Goal: Task Accomplishment & Management: Use online tool/utility

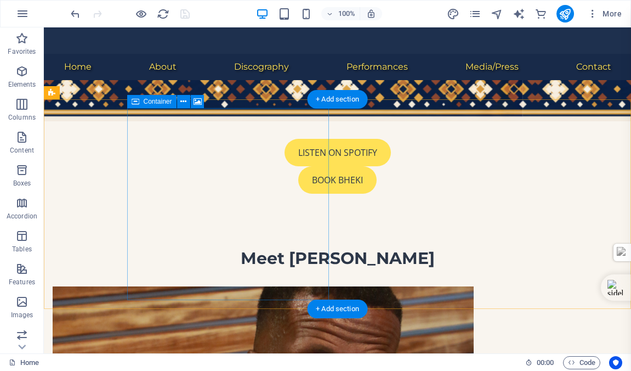
scroll to position [359, 0]
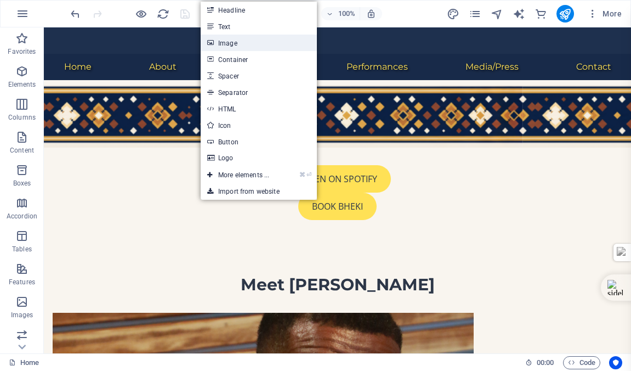
click at [229, 44] on link "Image" at bounding box center [259, 43] width 116 height 16
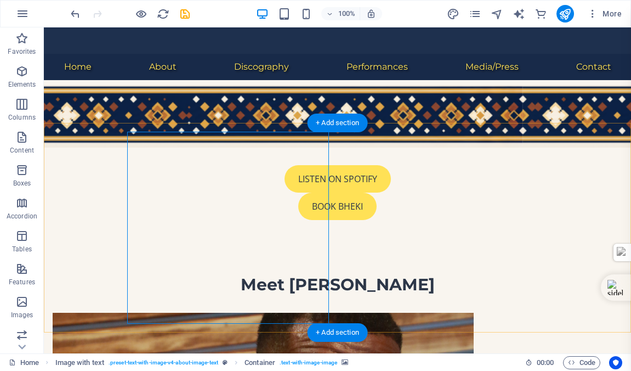
select select "px"
select select "%"
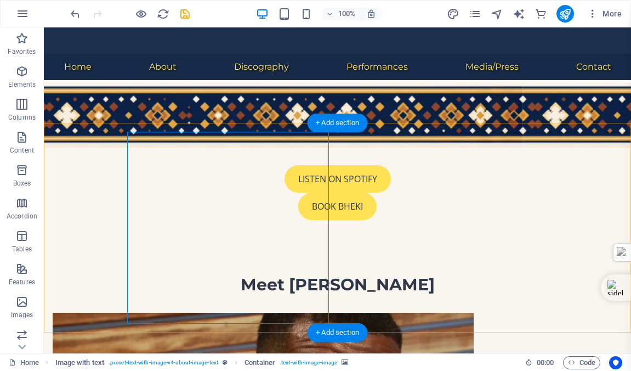
select select "%"
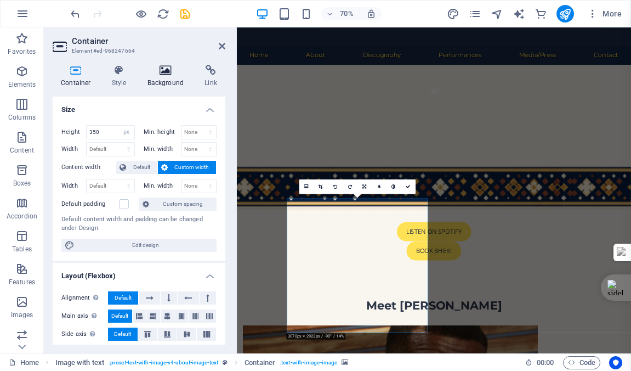
click at [164, 72] on icon at bounding box center [165, 70] width 53 height 11
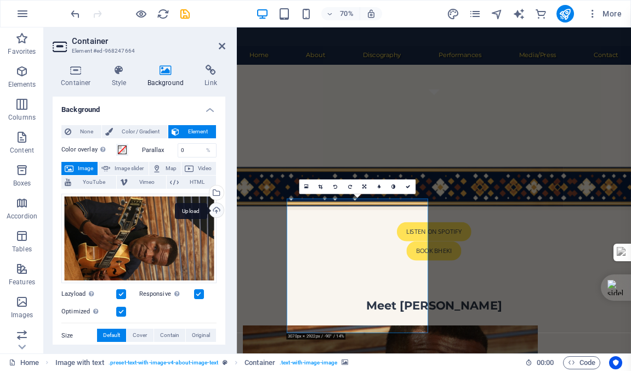
click at [214, 209] on div "Upload" at bounding box center [215, 211] width 16 height 16
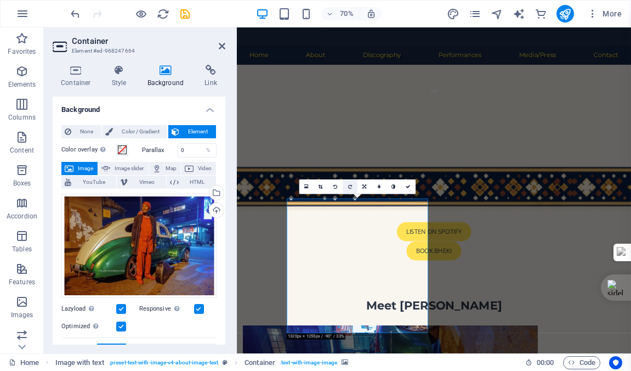
click at [349, 185] on icon at bounding box center [350, 186] width 4 height 4
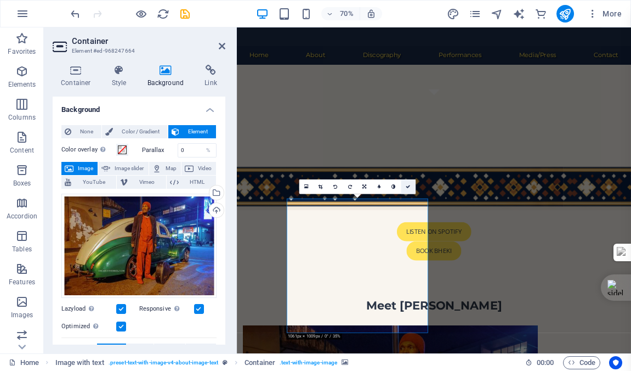
click at [408, 185] on icon at bounding box center [408, 186] width 4 height 4
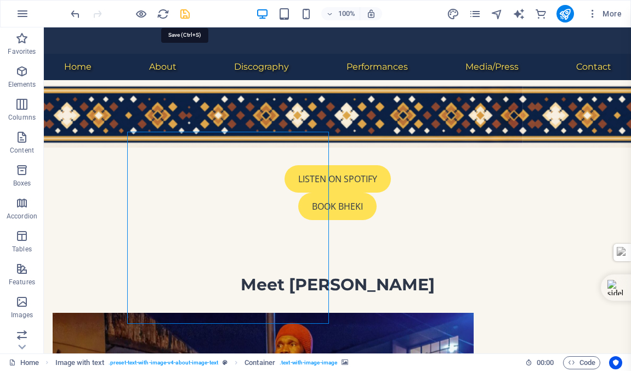
drag, startPoint x: 182, startPoint y: 13, endPoint x: 244, endPoint y: 106, distance: 112.2
click at [182, 13] on icon "save" at bounding box center [185, 14] width 13 height 13
checkbox input "false"
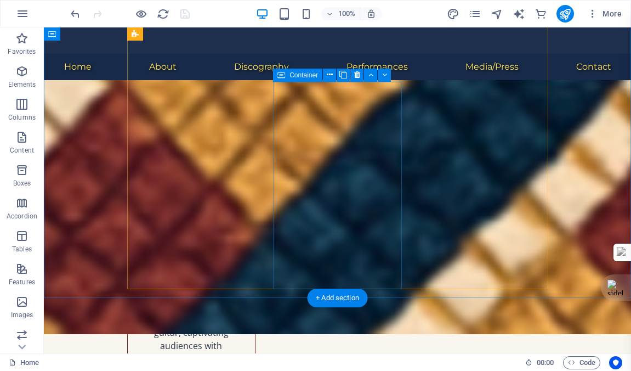
scroll to position [1021, 0]
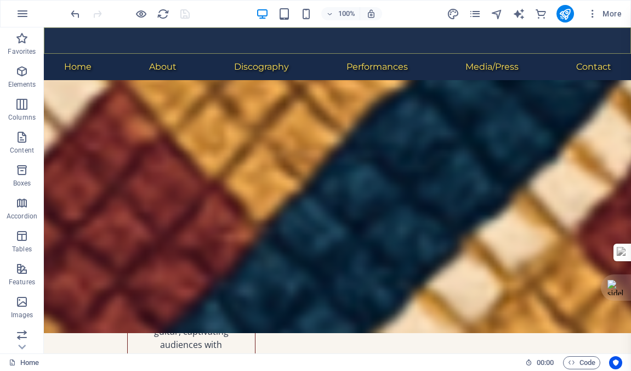
click at [162, 54] on nav "Home About Discography Performances Media/Press Contact" at bounding box center [337, 67] width 587 height 26
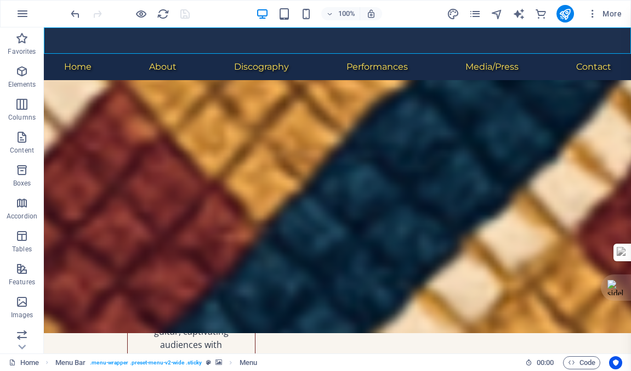
click at [156, 54] on nav "Home About Discography Performances Media/Press Contact" at bounding box center [337, 67] width 587 height 26
click at [29, 360] on link "Home" at bounding box center [24, 362] width 30 height 13
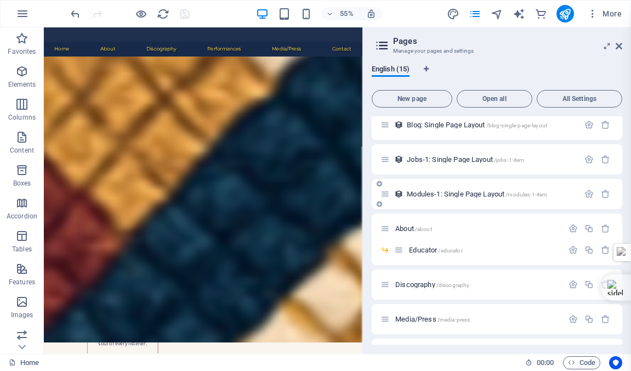
scroll to position [220, 0]
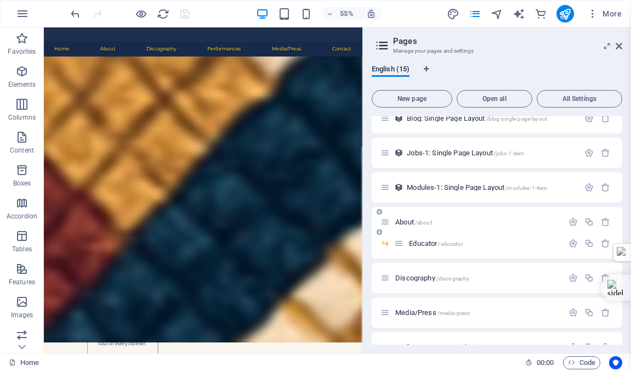
click at [403, 222] on span "About /about" at bounding box center [413, 222] width 37 height 8
click at [403, 222] on div "About /about" at bounding box center [497, 222] width 251 height 30
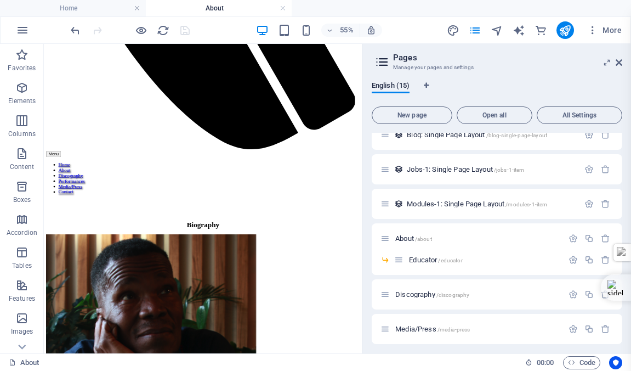
scroll to position [569, 0]
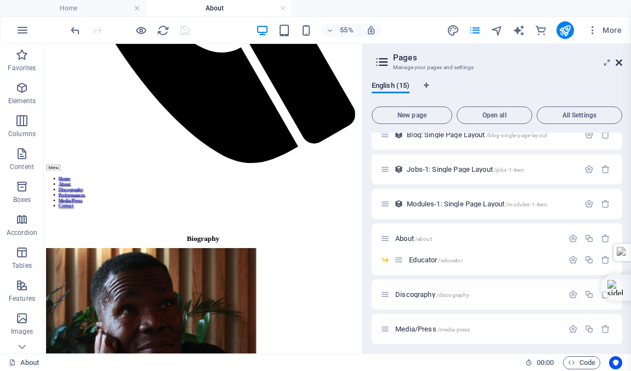
click at [620, 61] on icon at bounding box center [619, 62] width 7 height 9
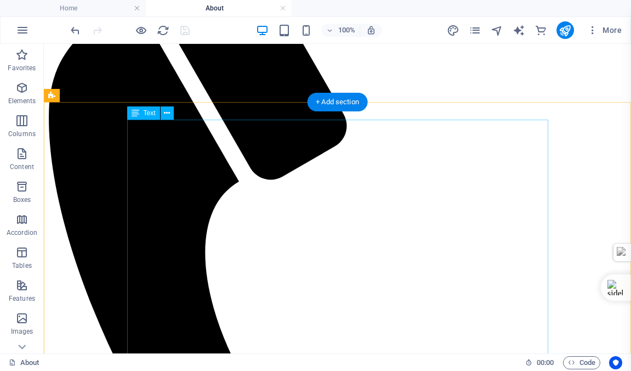
scroll to position [152, 0]
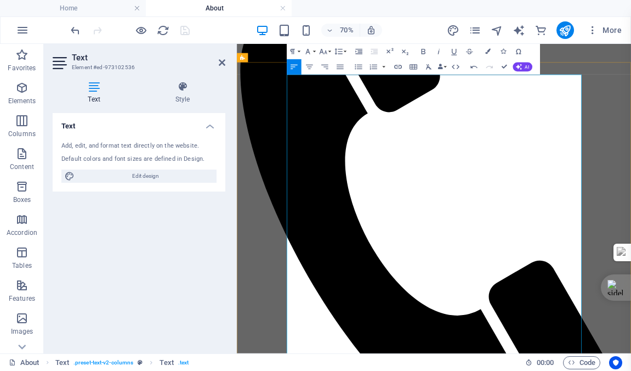
scroll to position [185, 0]
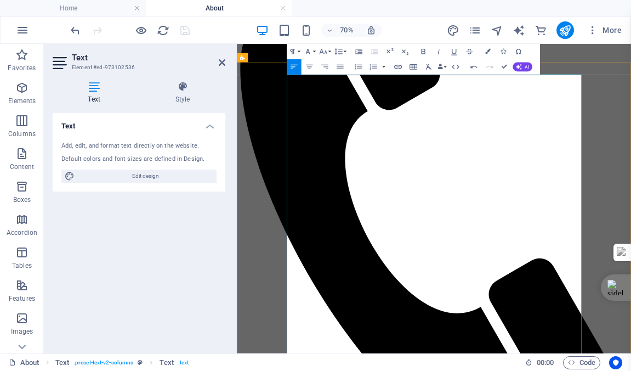
drag, startPoint x: 523, startPoint y: 185, endPoint x: 669, endPoint y: 468, distance: 318.3
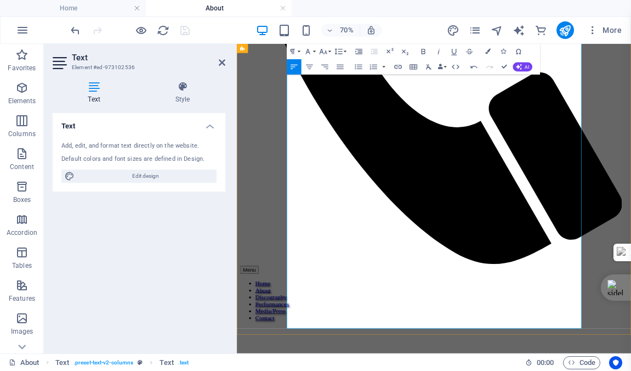
scroll to position [454, 0]
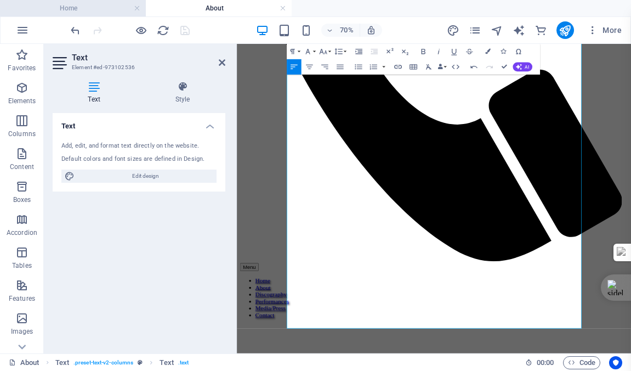
copy div "Bheki’s versatility is reflected in his wide-ranging collaborations with South …"
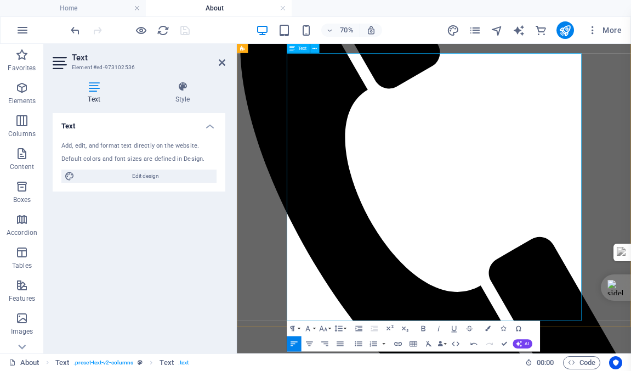
scroll to position [213, 0]
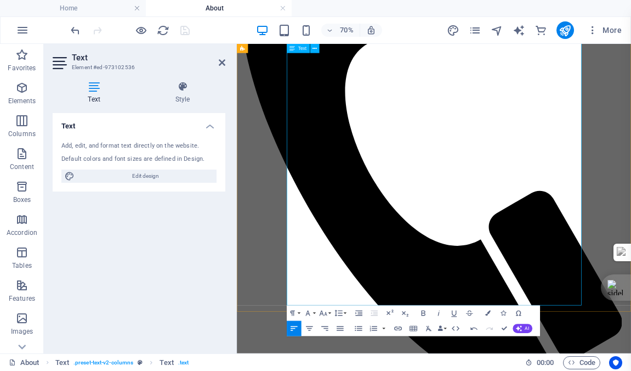
scroll to position [292, 0]
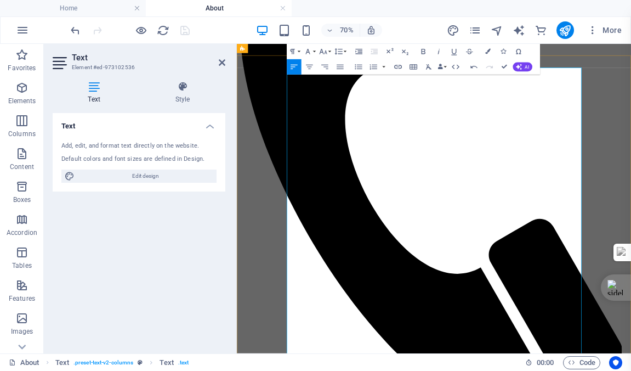
scroll to position [118, 0]
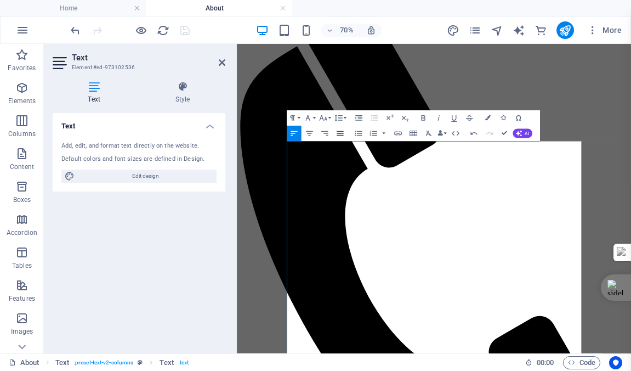
scroll to position [90, 0]
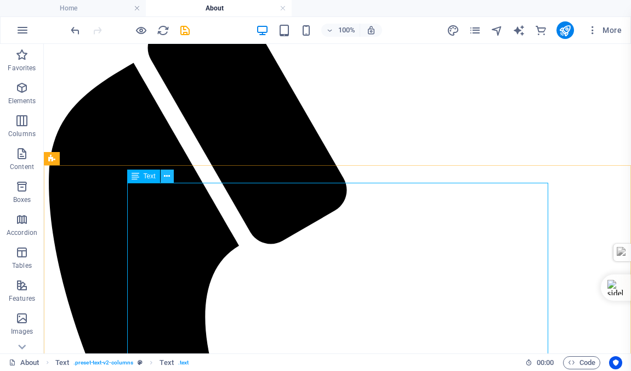
click at [168, 176] on icon at bounding box center [167, 177] width 6 height 12
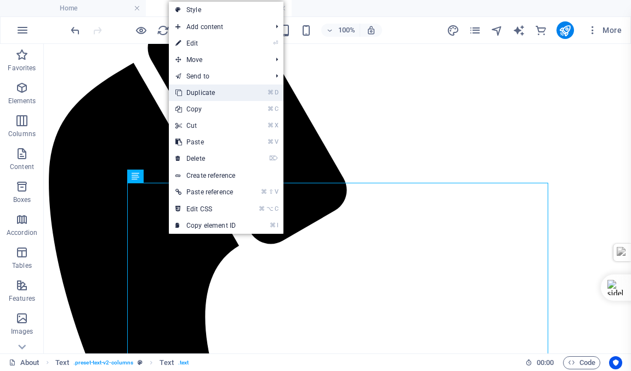
click at [192, 94] on link "⌘ D Duplicate" at bounding box center [205, 92] width 73 height 16
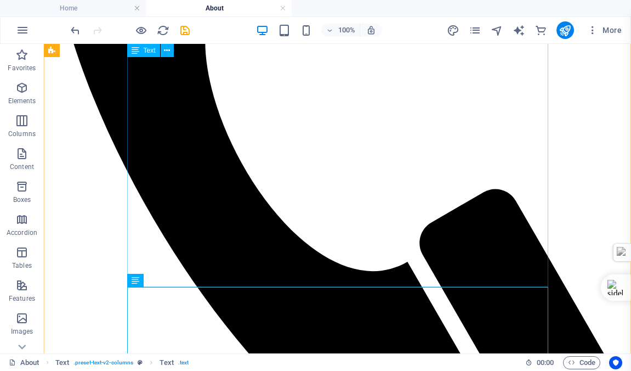
scroll to position [367, 0]
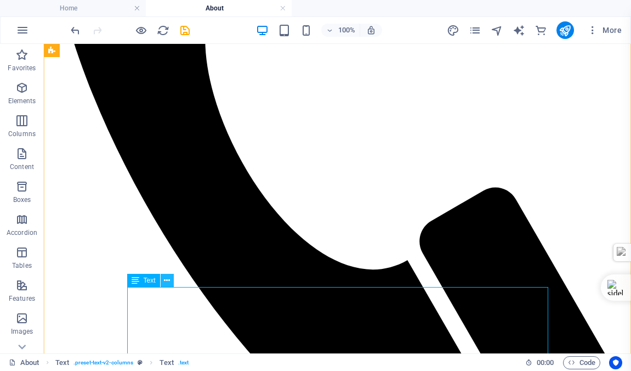
click at [166, 280] on icon at bounding box center [167, 281] width 6 height 12
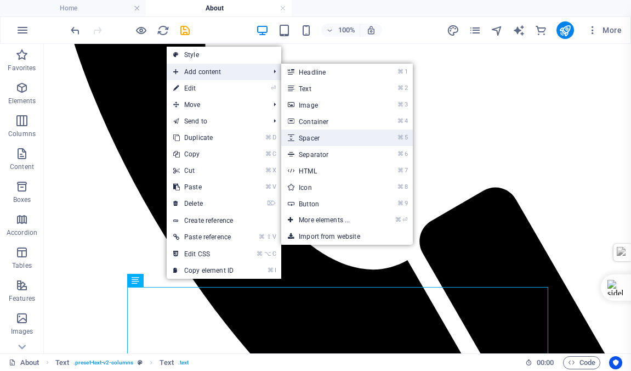
click at [323, 136] on link "⌘ 5 Spacer" at bounding box center [326, 137] width 90 height 16
select select "px"
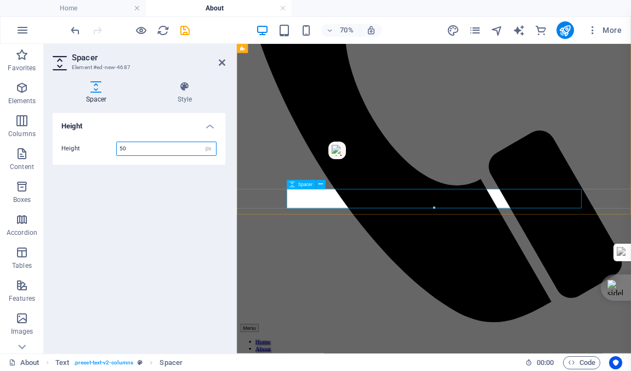
scroll to position [785, 0]
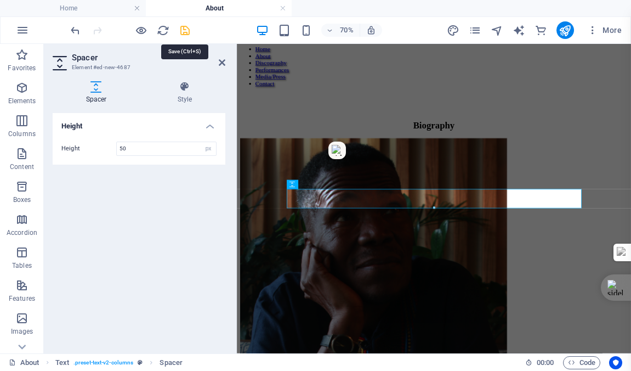
click at [185, 31] on icon "save" at bounding box center [185, 30] width 13 height 13
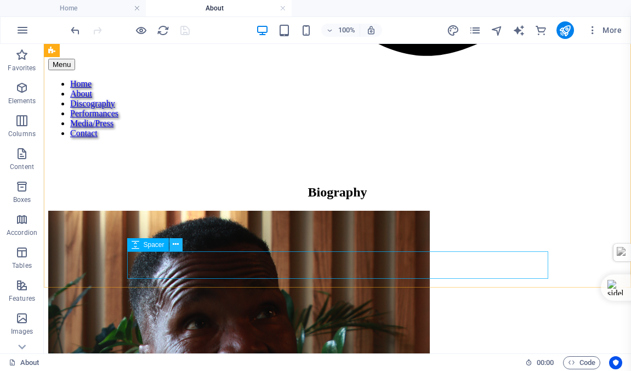
click at [174, 242] on icon at bounding box center [176, 245] width 6 height 12
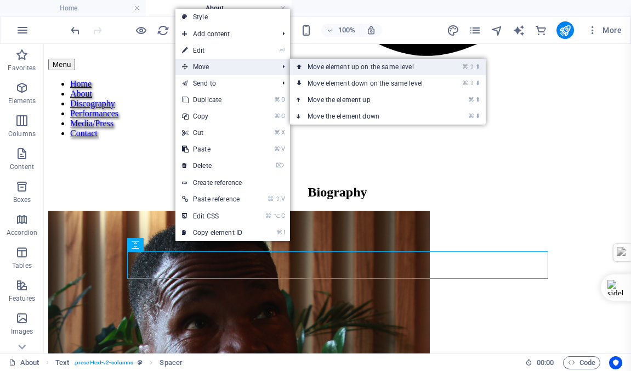
click at [340, 65] on link "⌘ ⇧ ⬆ Move element up on the same level" at bounding box center [367, 67] width 155 height 16
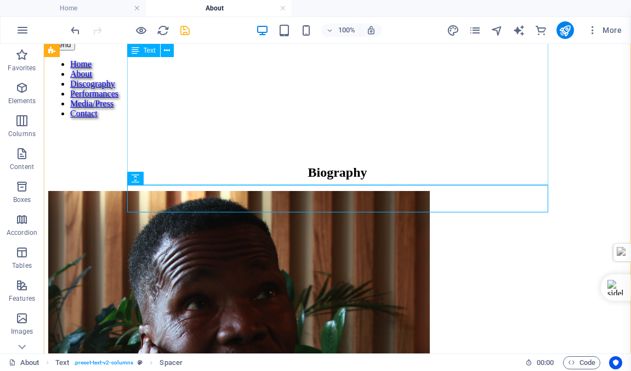
scroll to position [469, 0]
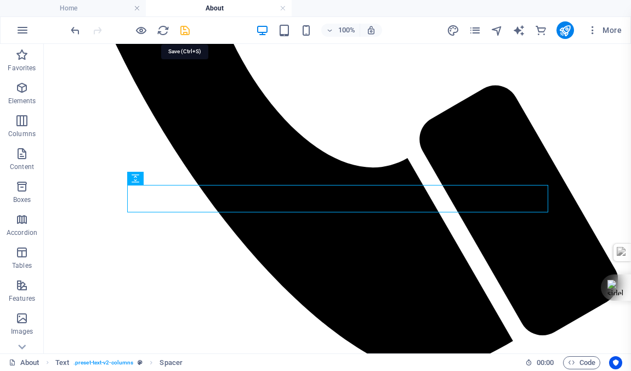
click at [183, 30] on icon "save" at bounding box center [185, 30] width 13 height 13
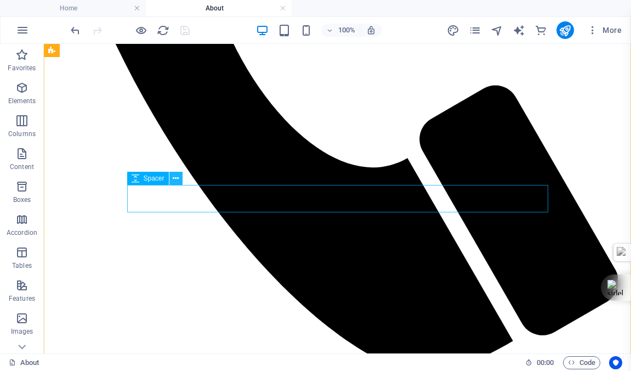
click at [174, 177] on icon at bounding box center [176, 179] width 6 height 12
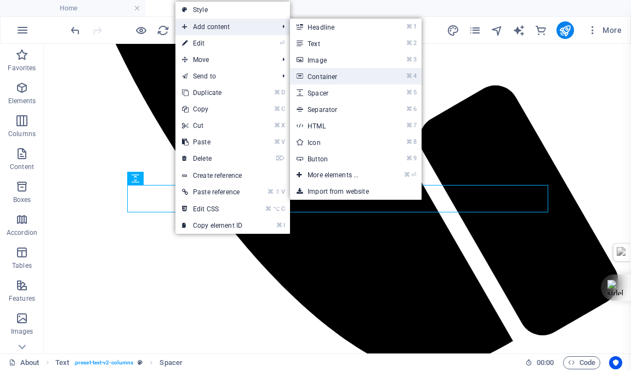
click at [333, 75] on link "⌘ 4 Container" at bounding box center [335, 76] width 90 height 16
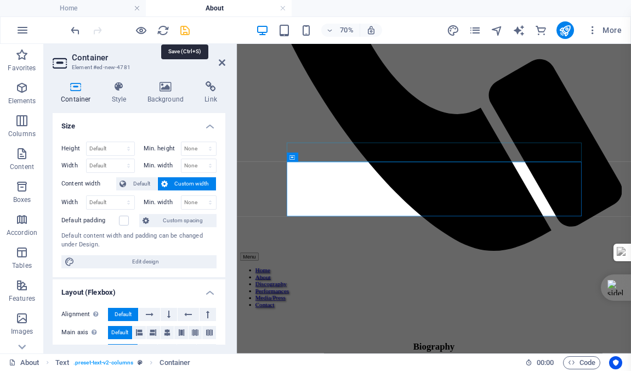
click at [184, 30] on icon "save" at bounding box center [185, 30] width 13 height 13
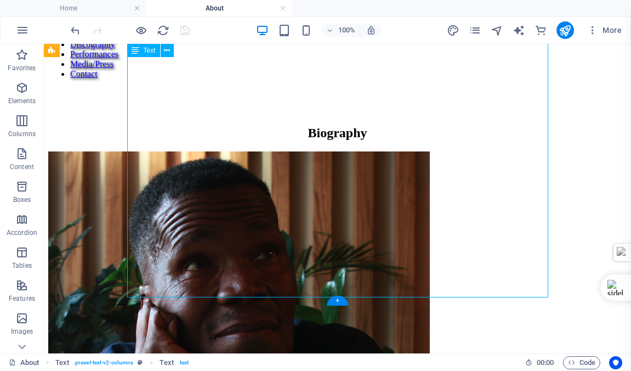
scroll to position [872, 0]
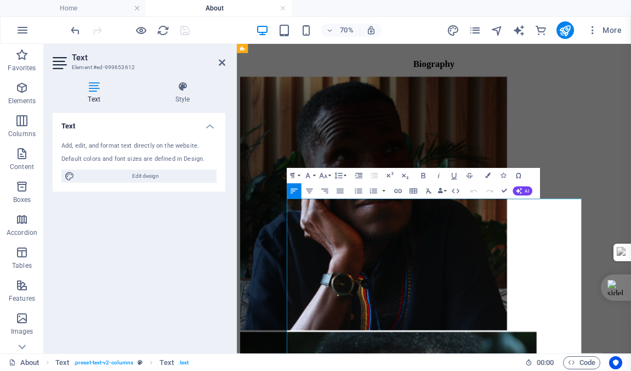
scroll to position [495, 0]
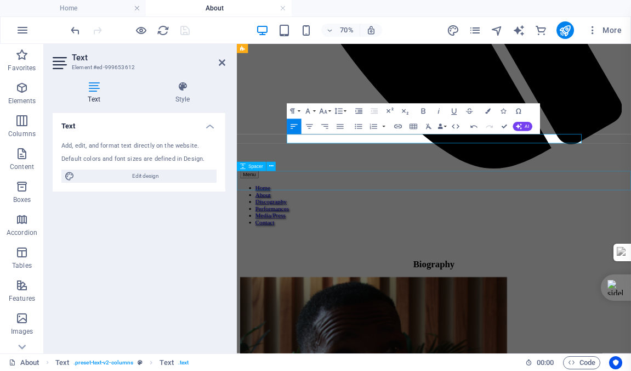
scroll to position [562, 0]
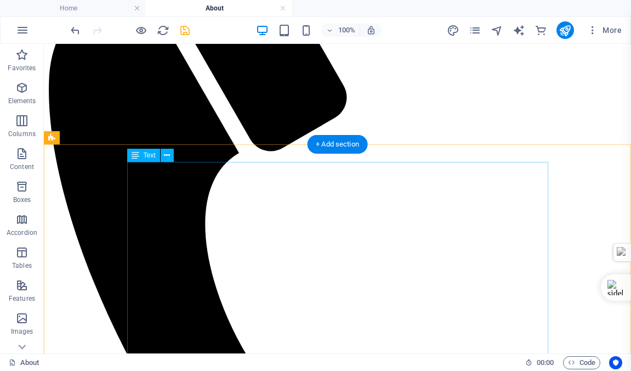
scroll to position [111, 0]
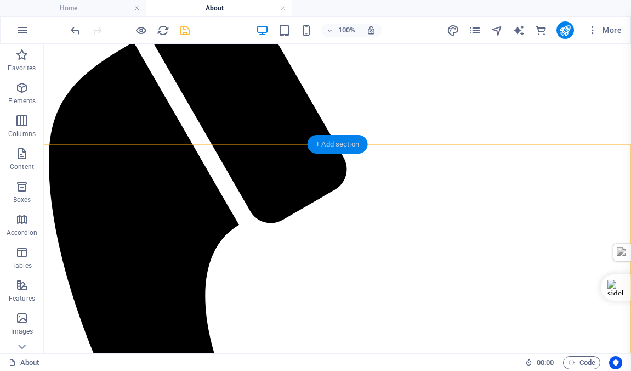
click at [333, 141] on div "+ Add section" at bounding box center [337, 144] width 61 height 19
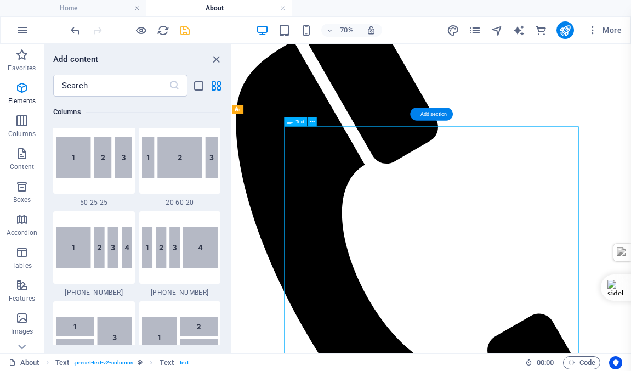
scroll to position [1919, 0]
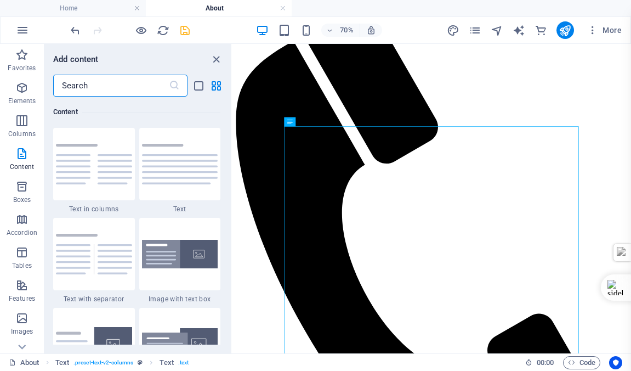
click at [95, 85] on input "text" at bounding box center [111, 86] width 116 height 22
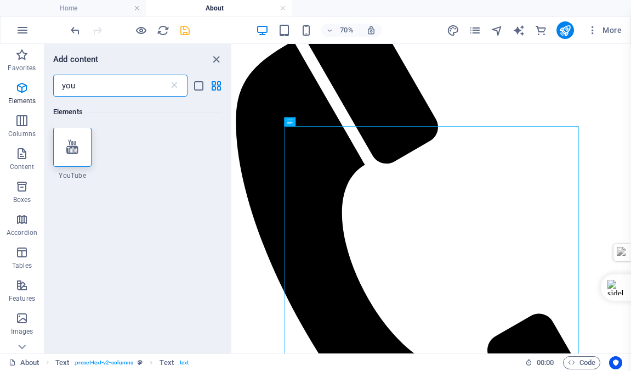
scroll to position [0, 0]
type input "you"
click at [70, 146] on icon at bounding box center [72, 147] width 12 height 14
select select "ar16_9"
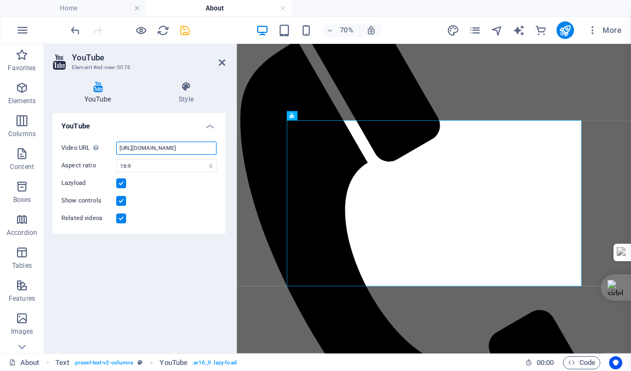
click at [148, 150] on input "https://www.youtube.com/watch?v=hnoviHgPHkY" at bounding box center [166, 147] width 100 height 13
click at [149, 149] on input "https://www.youtube.com/watch?v=hnoviHgPHkY" at bounding box center [166, 147] width 100 height 13
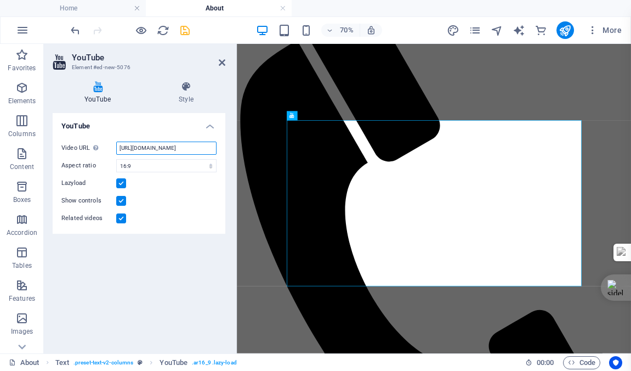
click at [149, 149] on input "https://www.youtube.com/watch?v=hnoviHgPHkY" at bounding box center [166, 147] width 100 height 13
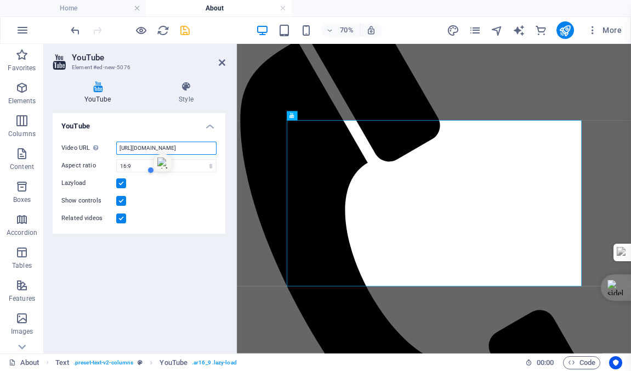
click at [149, 149] on input "https://www.youtube.com/watch?v=hnoviHgPHkY" at bounding box center [166, 147] width 100 height 13
click at [147, 146] on input "https://www.youtube.com/watch?v=hnoviHgPHkY" at bounding box center [166, 147] width 100 height 13
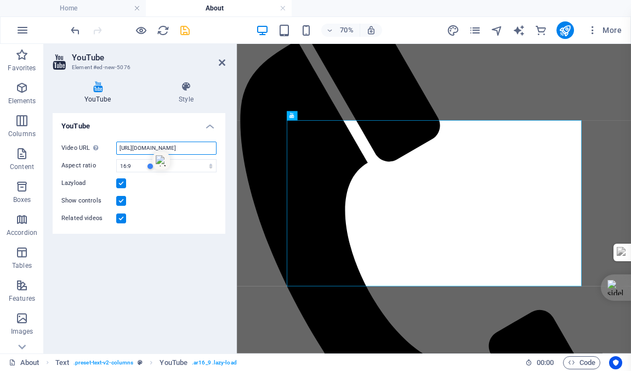
click at [147, 146] on input "https://www.youtube.com/watch?v=hnoviHgPHkY" at bounding box center [166, 147] width 100 height 13
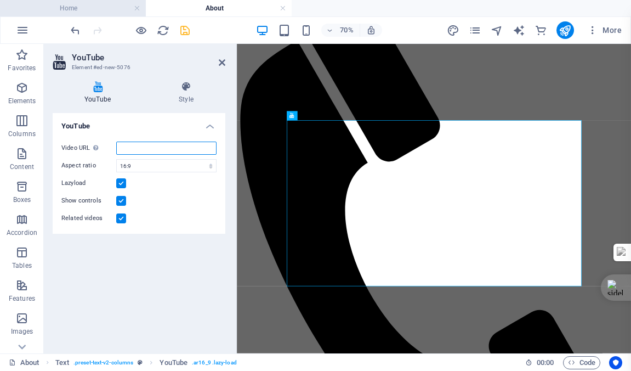
paste input "https://youtu.be/XHMVBcQi8DU?si=4oYPoYkuwMfUoU1h"
type input "https://youtu.be/XHMVBcQi8DU?si=4oYPoYkuwMfUoU1h"
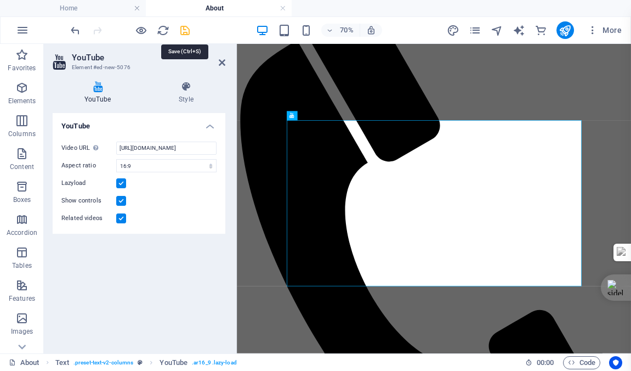
click at [182, 31] on icon "save" at bounding box center [185, 30] width 13 height 13
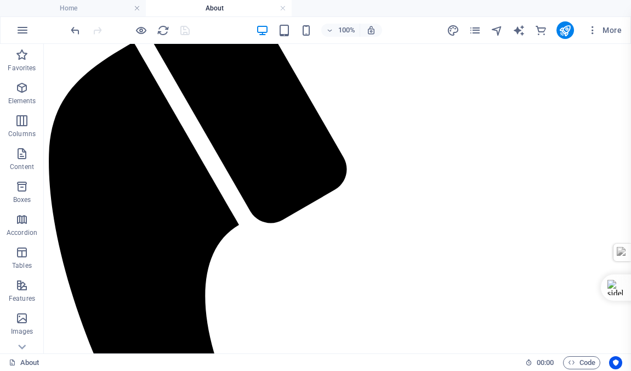
click at [182, 30] on div at bounding box center [130, 30] width 123 height 18
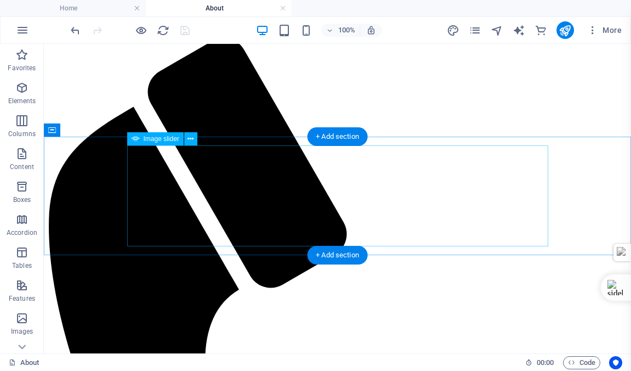
scroll to position [0, 0]
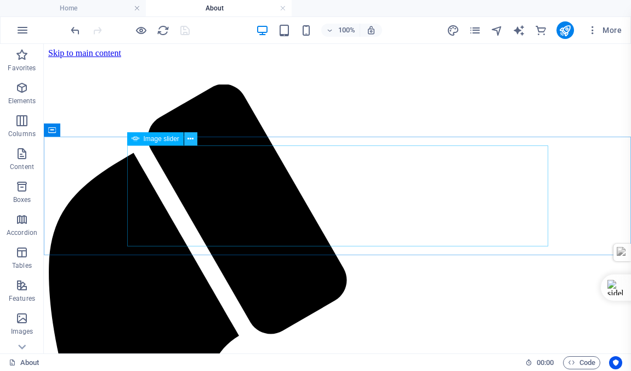
click at [190, 138] on icon at bounding box center [191, 139] width 6 height 12
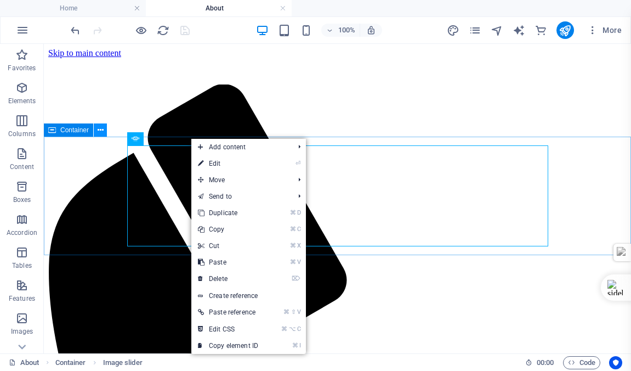
click at [99, 128] on icon at bounding box center [101, 130] width 6 height 12
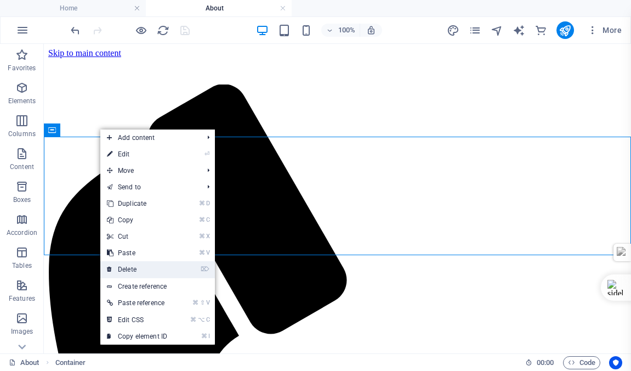
click at [129, 269] on link "⌦ Delete" at bounding box center [136, 269] width 73 height 16
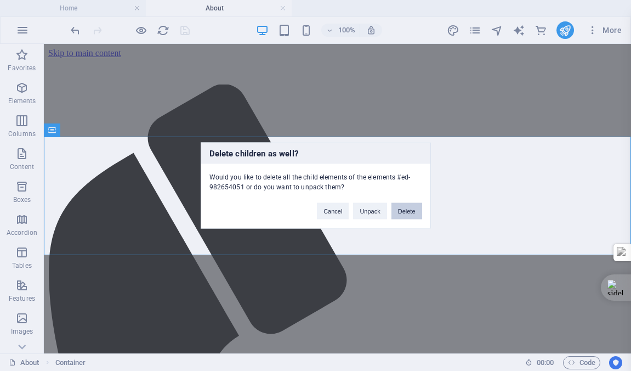
click at [406, 210] on button "Delete" at bounding box center [407, 211] width 31 height 16
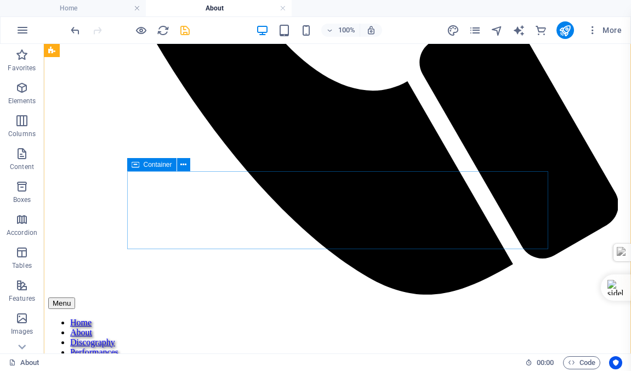
scroll to position [629, 0]
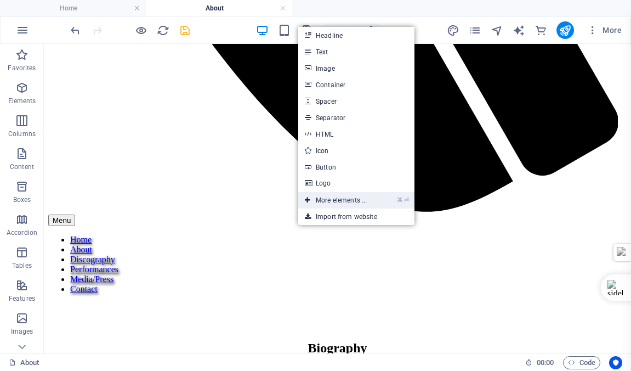
click at [332, 199] on link "⌘ ⏎ More elements ..." at bounding box center [335, 200] width 75 height 16
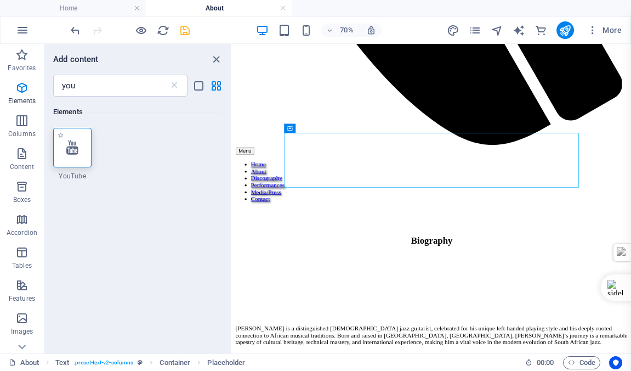
drag, startPoint x: 71, startPoint y: 149, endPoint x: 150, endPoint y: 104, distance: 90.4
click at [71, 149] on icon at bounding box center [72, 147] width 12 height 14
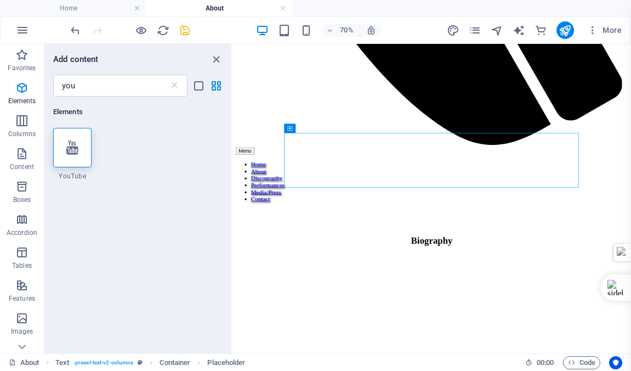
select select "ar16_9"
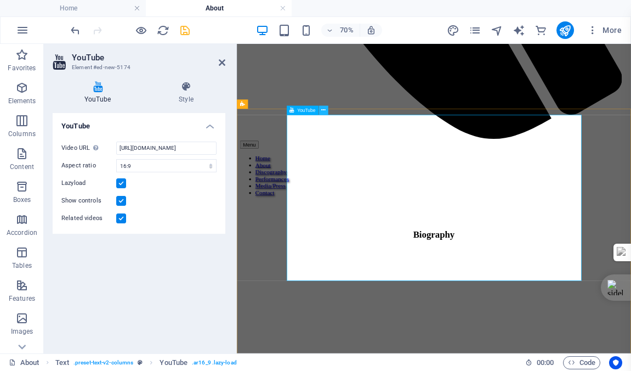
scroll to position [0, 0]
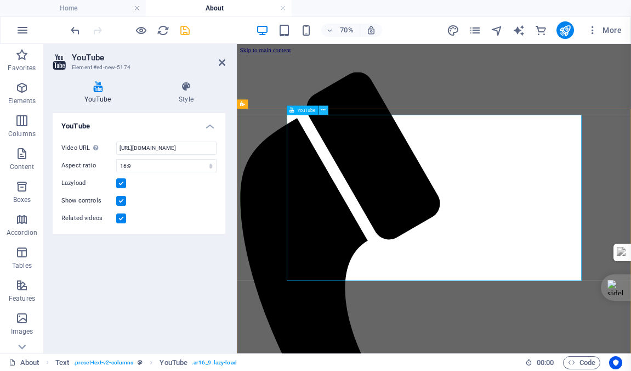
click at [324, 110] on icon at bounding box center [323, 110] width 4 height 8
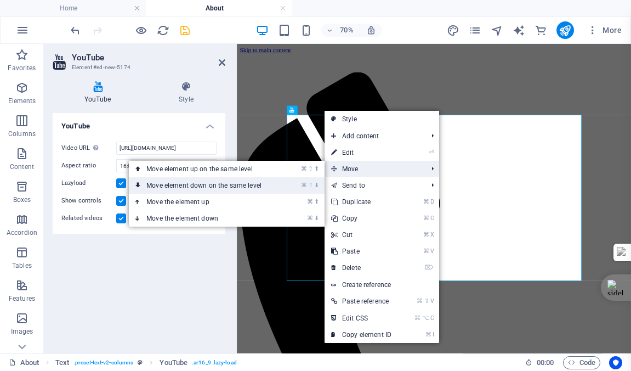
click at [186, 185] on link "⌘ ⇧ ⬇ Move element down on the same level" at bounding box center [206, 185] width 155 height 16
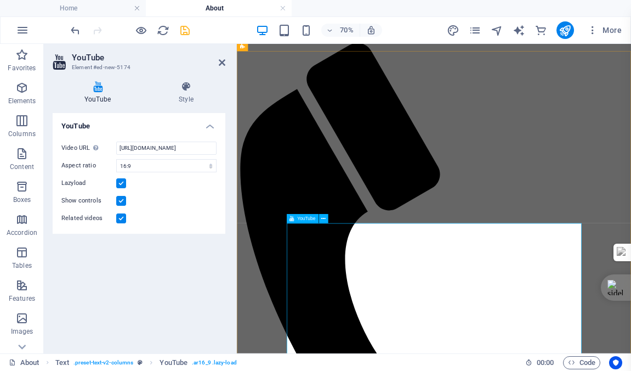
scroll to position [82, 0]
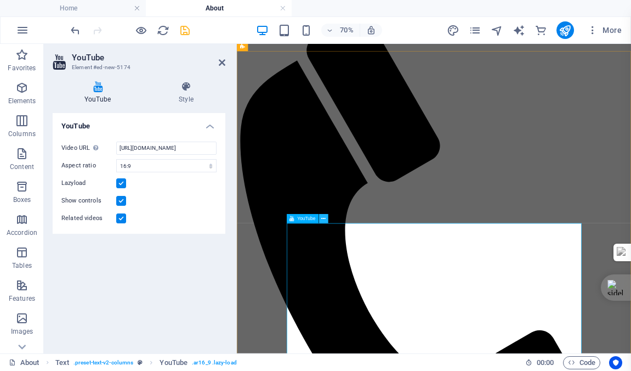
click at [322, 217] on icon at bounding box center [323, 218] width 4 height 8
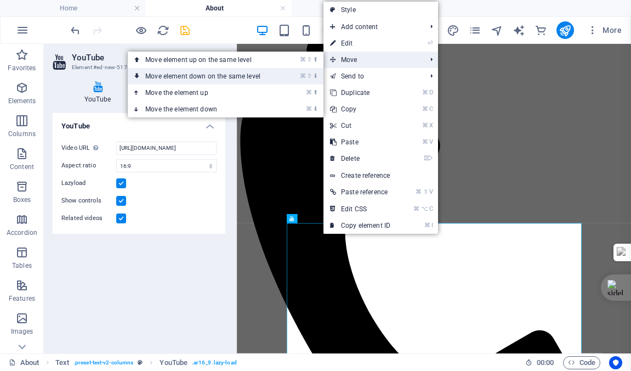
click at [213, 76] on link "⌘ ⇧ ⬇ Move element down on the same level" at bounding box center [205, 76] width 155 height 16
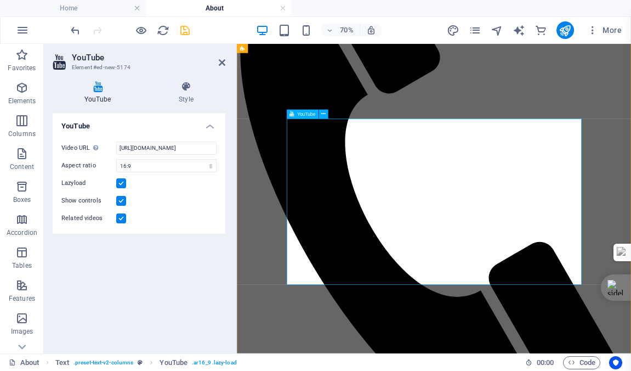
scroll to position [268, 0]
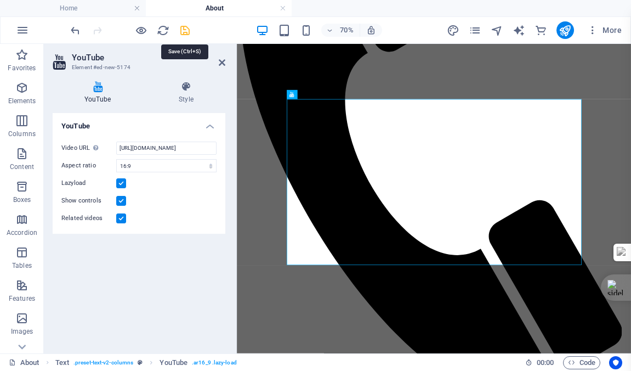
click at [184, 31] on icon "save" at bounding box center [185, 30] width 13 height 13
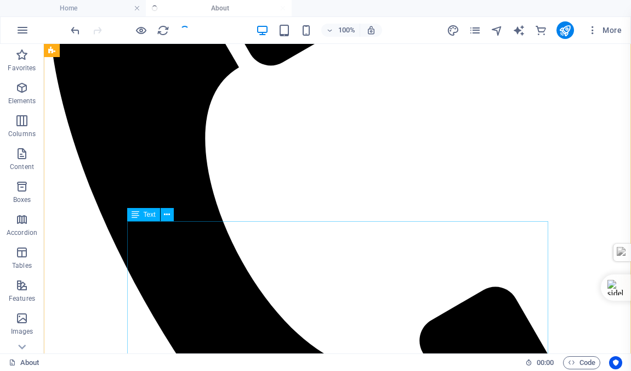
scroll to position [407, 0]
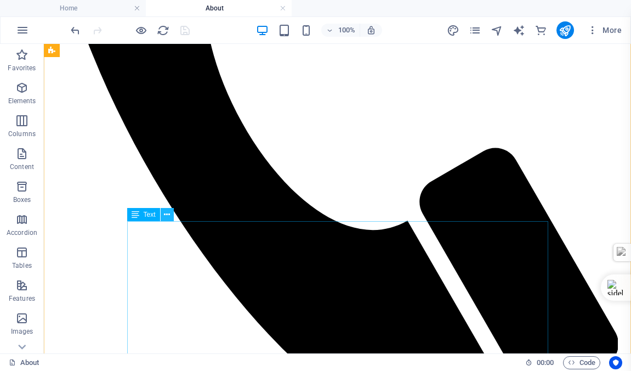
click at [167, 213] on icon at bounding box center [167, 215] width 6 height 12
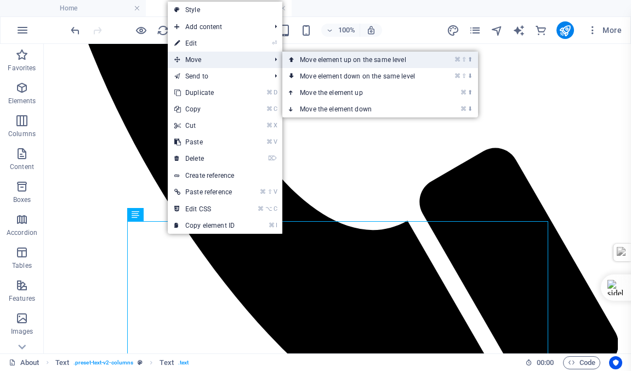
click at [325, 58] on link "⌘ ⇧ ⬆ Move element up on the same level" at bounding box center [359, 60] width 155 height 16
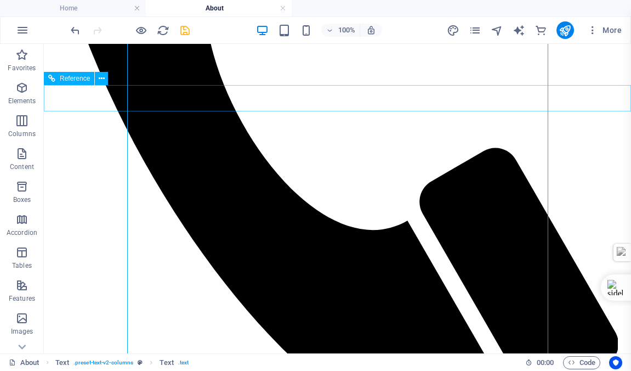
scroll to position [383, 0]
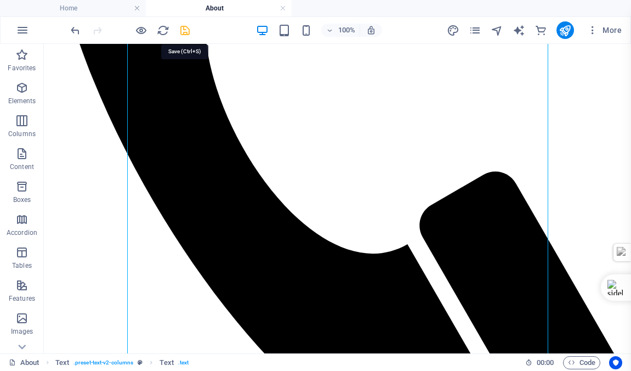
click at [183, 28] on icon "save" at bounding box center [185, 30] width 13 height 13
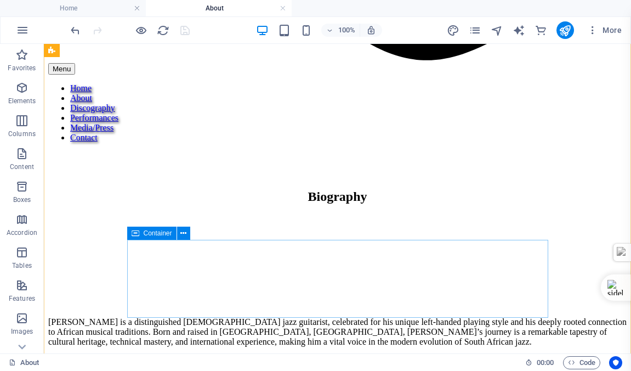
scroll to position [797, 0]
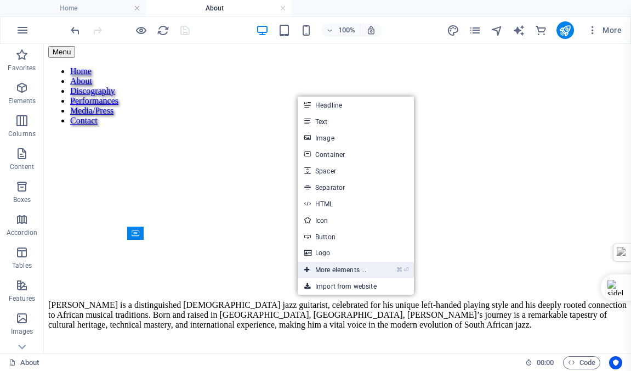
click at [333, 269] on link "⌘ ⏎ More elements ..." at bounding box center [335, 270] width 75 height 16
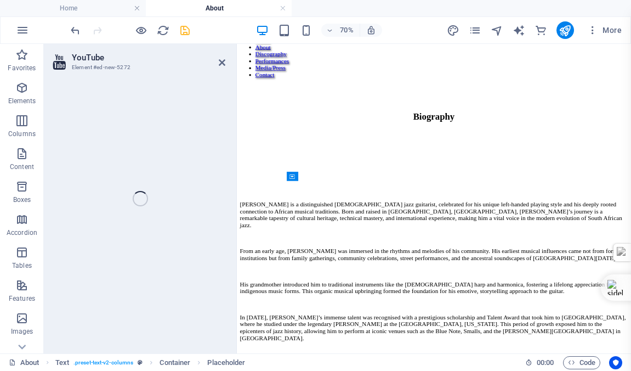
select select "ar16_9"
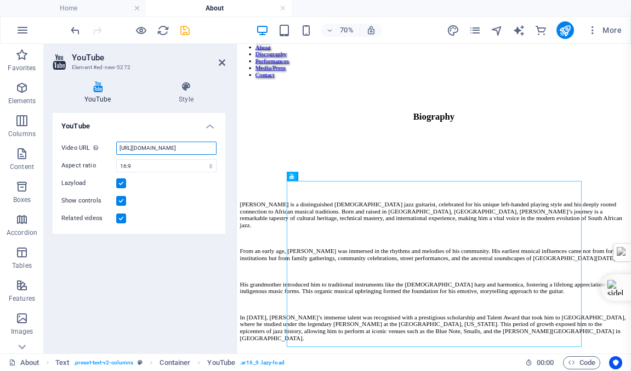
click at [154, 150] on input "https://www.youtube.com/watch?v=hnoviHgPHkY" at bounding box center [166, 147] width 100 height 13
click at [158, 148] on input "https://www.youtube.com/watch?v=hnoviHgPHkY" at bounding box center [166, 147] width 100 height 13
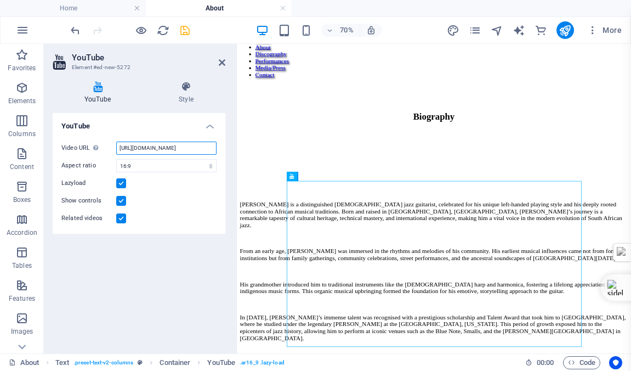
click at [158, 148] on input "https://www.youtube.com/watch?v=hnoviHgPHkY" at bounding box center [166, 147] width 100 height 13
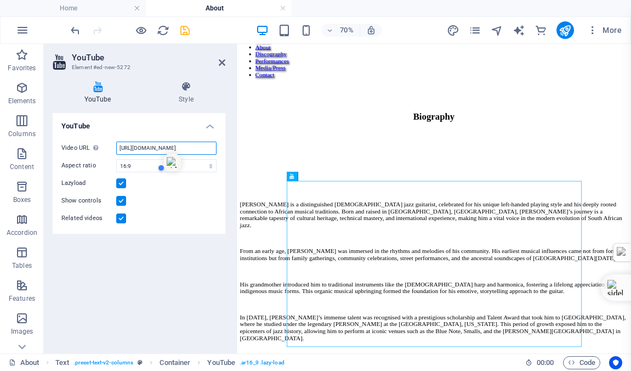
click at [167, 148] on input "https://www.youtube.com/watch?v=hnoviHgPHkY" at bounding box center [166, 147] width 100 height 13
click at [120, 148] on input "https://www.youtube.com/watch?v=hnoviHgPHkY" at bounding box center [166, 147] width 100 height 13
drag, startPoint x: 129, startPoint y: 148, endPoint x: 232, endPoint y: 148, distance: 102.5
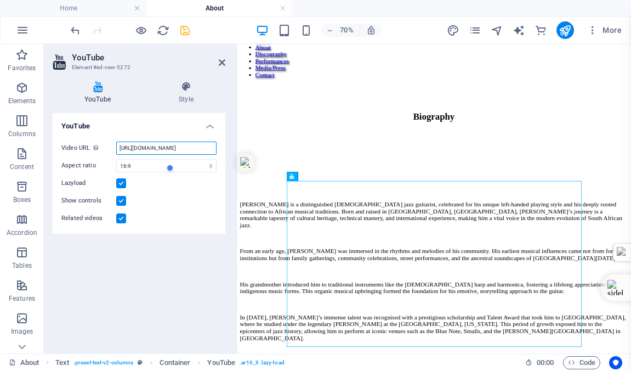
click at [232, 148] on div "YouTube Style YouTube Video URL Insert (or paste) a video URL. https://www.yout…" at bounding box center [139, 212] width 190 height 281
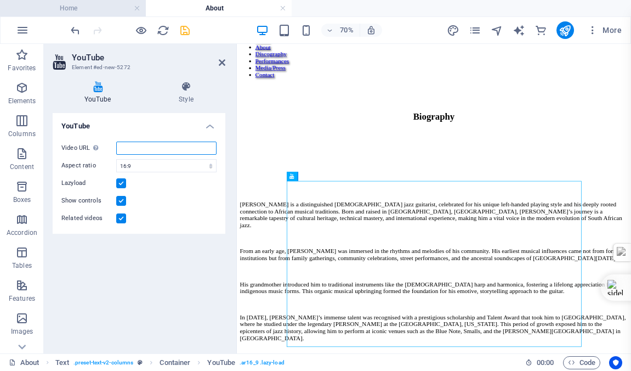
paste input "https://youtu.be/7Nb73IPG1VM?si=pEwDwE-lhrHPPoJ2"
type input "https://youtu.be/7Nb73IPG1VM?si=pEwDwE-lhrHPPoJ2"
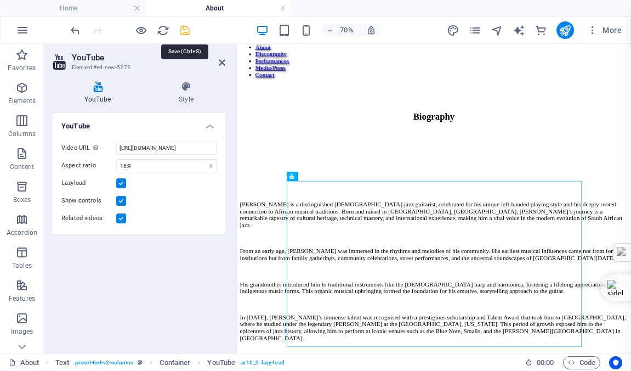
click at [184, 31] on icon "save" at bounding box center [185, 30] width 13 height 13
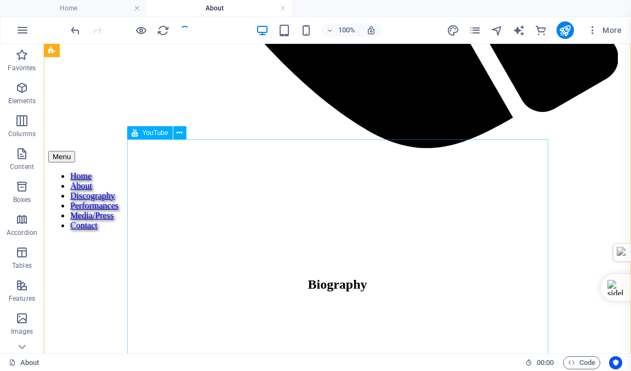
scroll to position [633, 0]
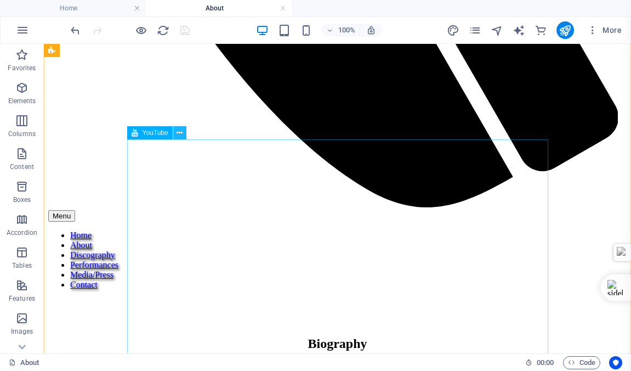
click at [179, 132] on icon at bounding box center [180, 133] width 6 height 12
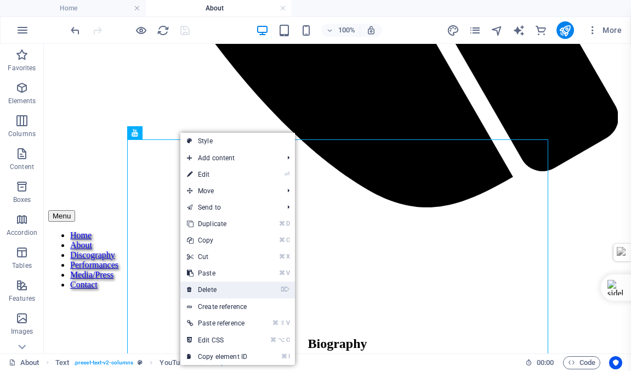
click at [208, 289] on link "⌦ Delete" at bounding box center [216, 289] width 73 height 16
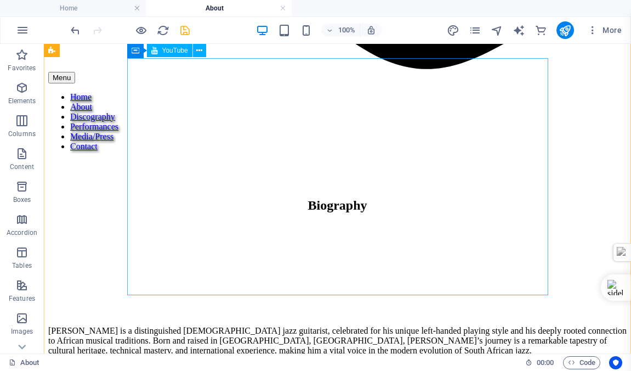
scroll to position [707, 0]
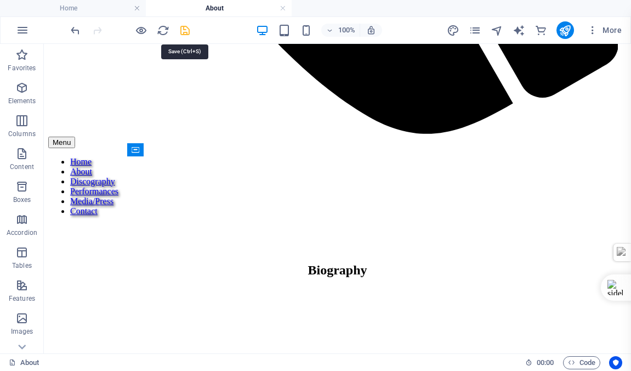
click at [184, 31] on icon "save" at bounding box center [185, 30] width 13 height 13
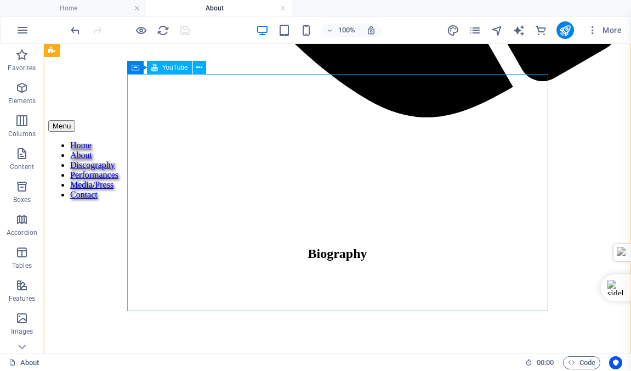
scroll to position [730, 0]
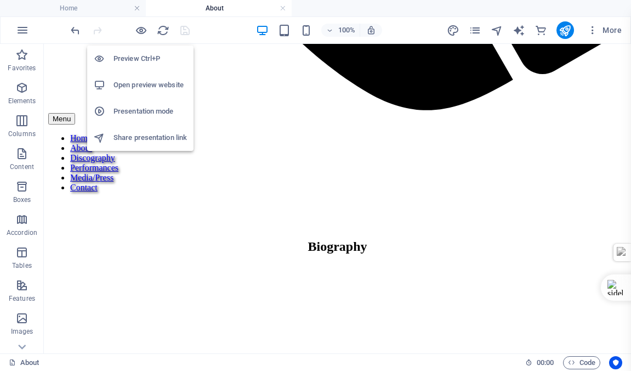
click at [148, 87] on h6 "Open preview website" at bounding box center [150, 84] width 73 height 13
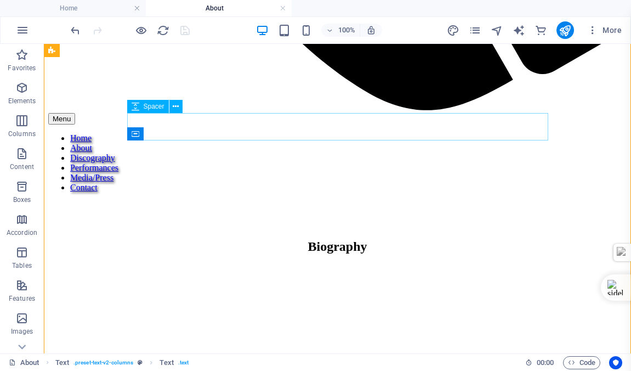
scroll to position [585, 0]
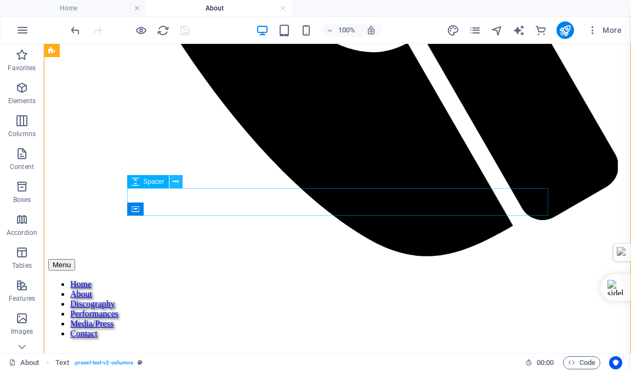
click at [174, 182] on icon at bounding box center [176, 182] width 6 height 12
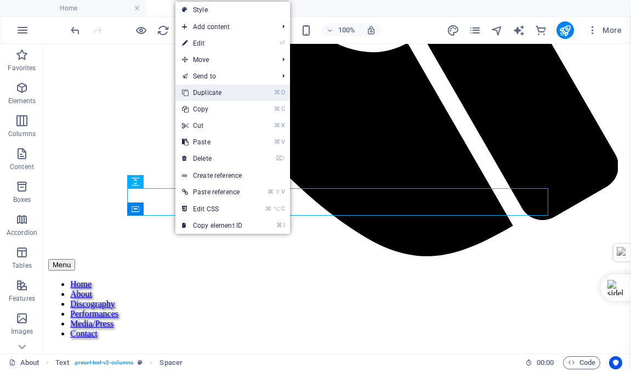
click at [219, 95] on link "⌘ D Duplicate" at bounding box center [211, 92] width 73 height 16
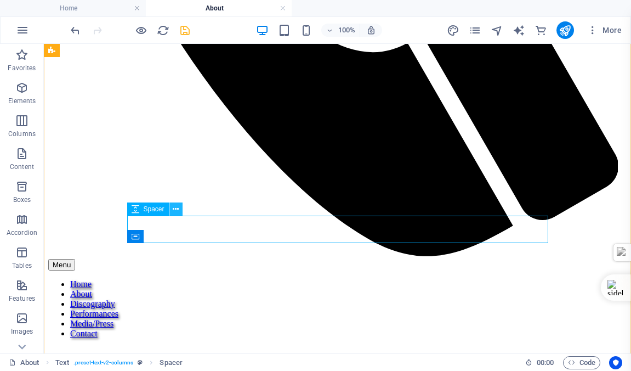
click at [176, 206] on icon at bounding box center [176, 209] width 6 height 12
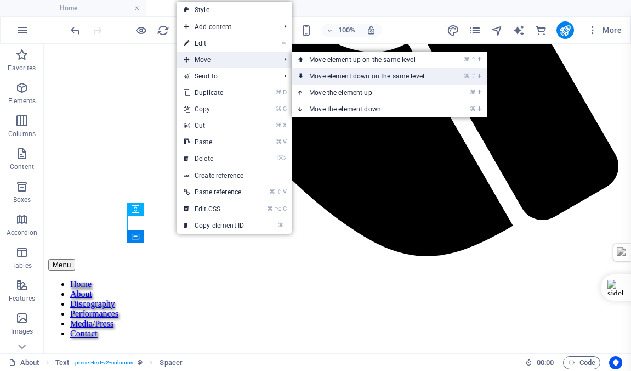
click at [342, 76] on link "⌘ ⇧ ⬇ Move element down on the same level" at bounding box center [369, 76] width 155 height 16
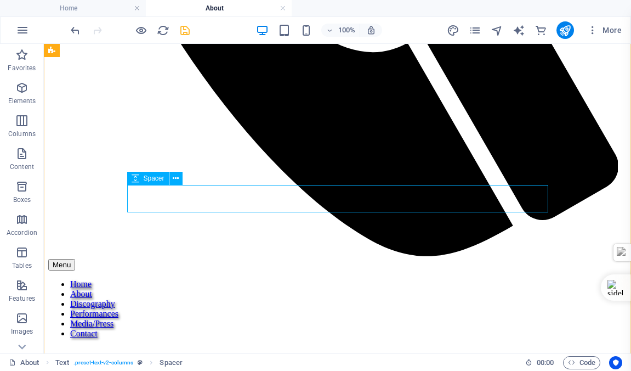
scroll to position [852, 0]
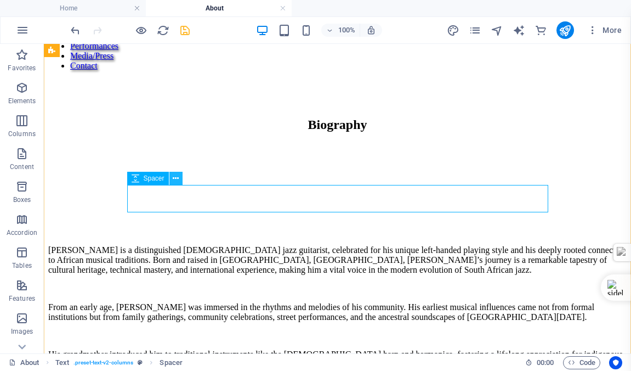
click at [175, 175] on icon at bounding box center [176, 179] width 6 height 12
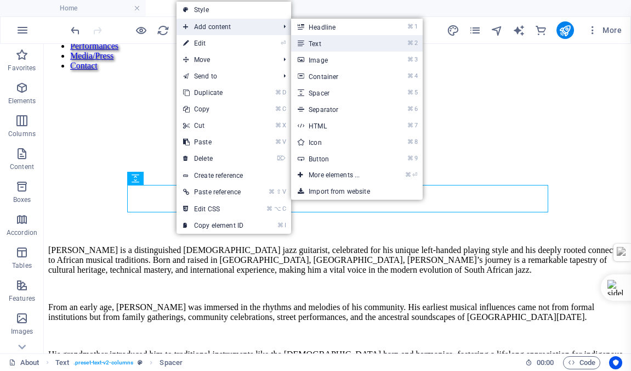
click at [327, 44] on link "⌘ 2 Text" at bounding box center [336, 43] width 90 height 16
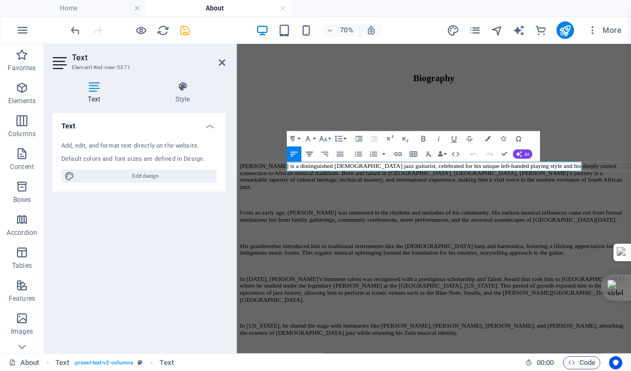
click at [311, 154] on icon "button" at bounding box center [309, 154] width 7 height 4
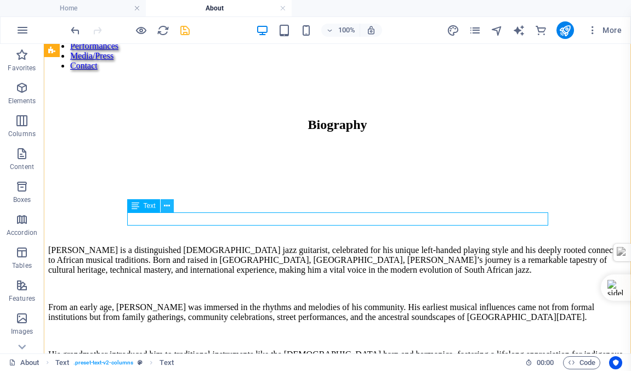
click at [166, 206] on icon at bounding box center [167, 206] width 6 height 12
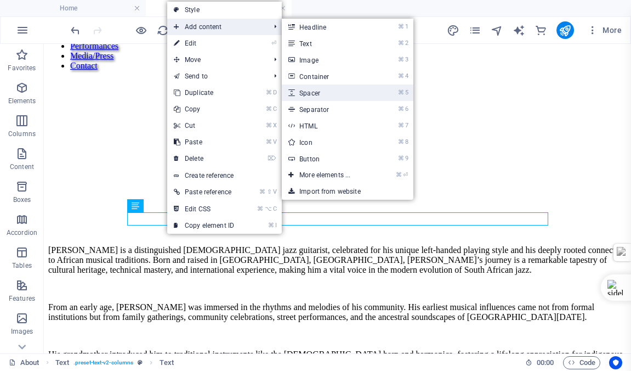
click at [318, 93] on link "⌘ 5 Spacer" at bounding box center [327, 92] width 90 height 16
select select "px"
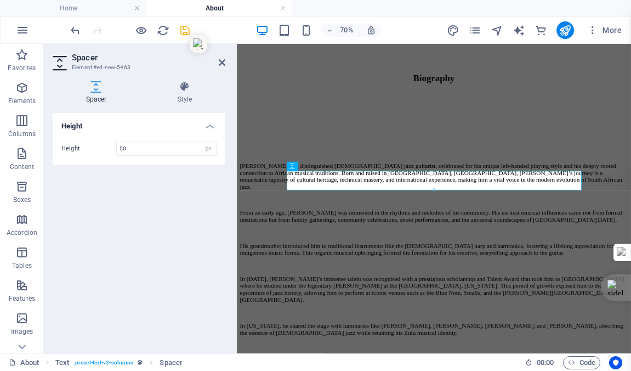
click at [184, 30] on icon "save" at bounding box center [185, 30] width 13 height 13
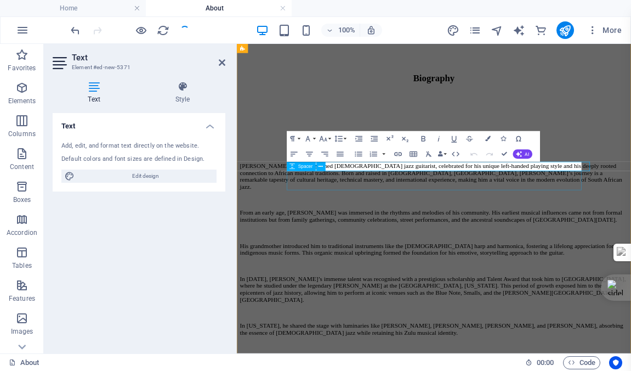
click at [423, 137] on icon "button" at bounding box center [422, 138] width 9 height 9
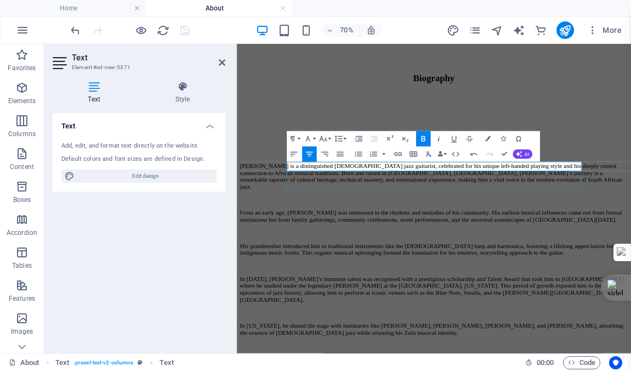
click at [437, 137] on icon "button" at bounding box center [438, 138] width 9 height 9
click at [328, 137] on button "Font Size" at bounding box center [325, 138] width 15 height 15
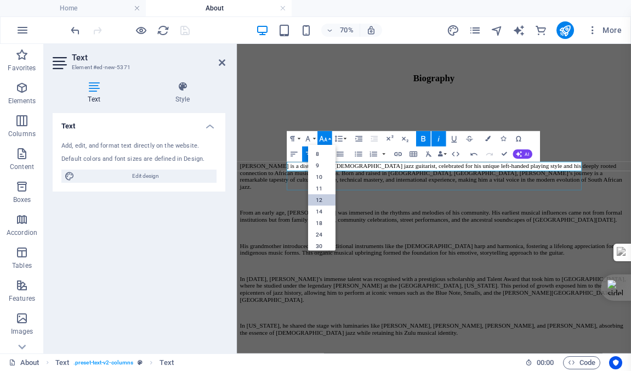
click at [320, 198] on link "12" at bounding box center [321, 200] width 27 height 12
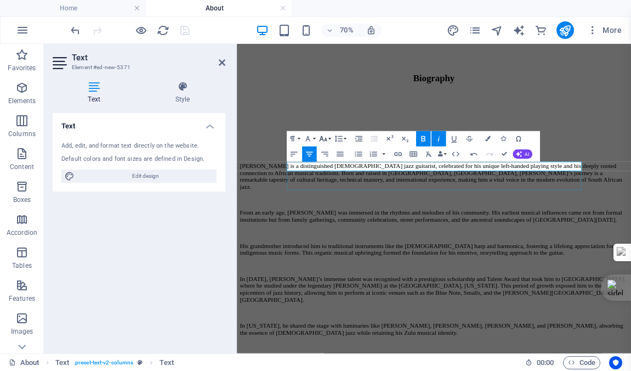
click at [328, 138] on button "Font Size" at bounding box center [325, 138] width 15 height 15
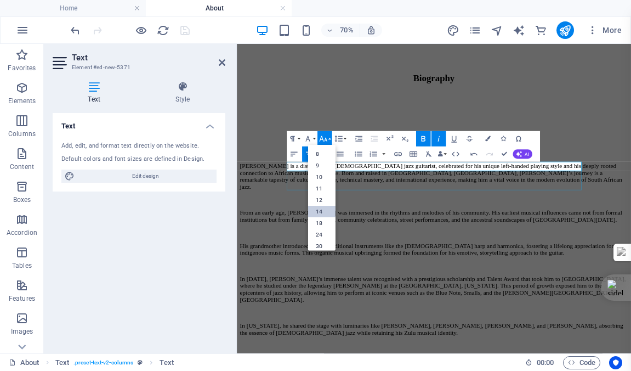
click at [320, 209] on link "14" at bounding box center [321, 212] width 27 height 12
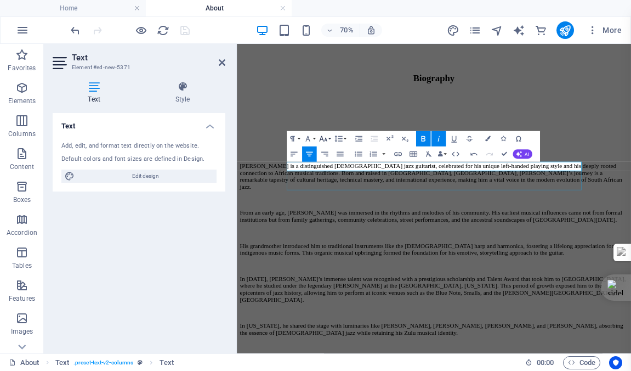
click at [330, 137] on button "Font Size" at bounding box center [325, 138] width 15 height 15
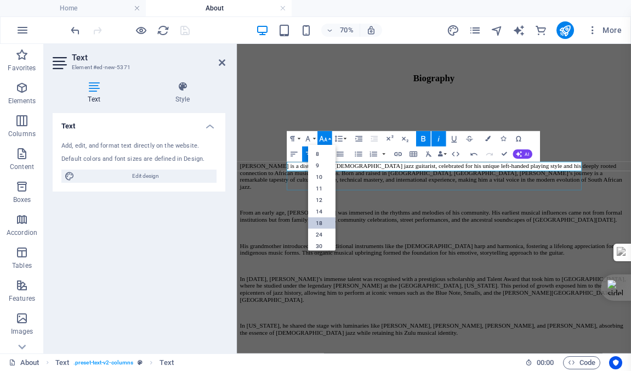
click at [321, 220] on link "18" at bounding box center [321, 223] width 27 height 12
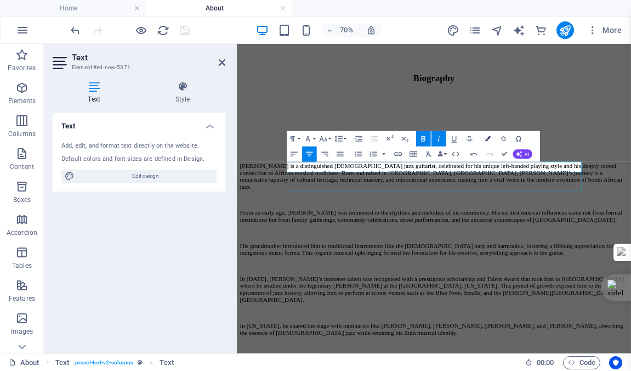
click at [486, 137] on icon "button" at bounding box center [487, 138] width 5 height 5
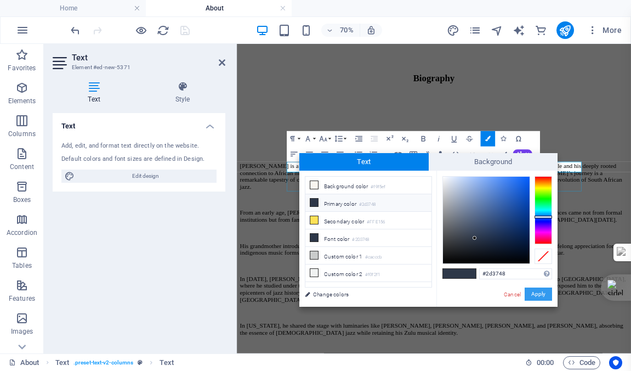
click at [537, 292] on button "Apply" at bounding box center [538, 293] width 27 height 13
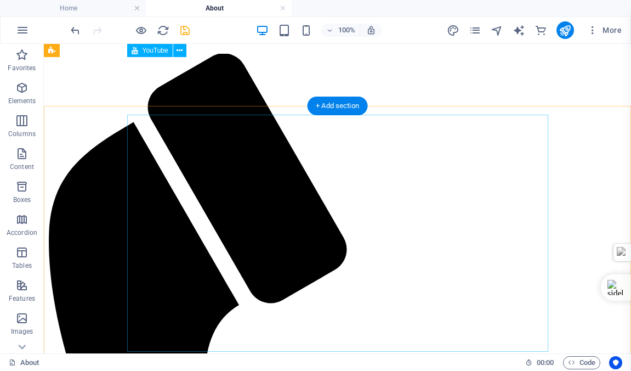
scroll to position [32, 0]
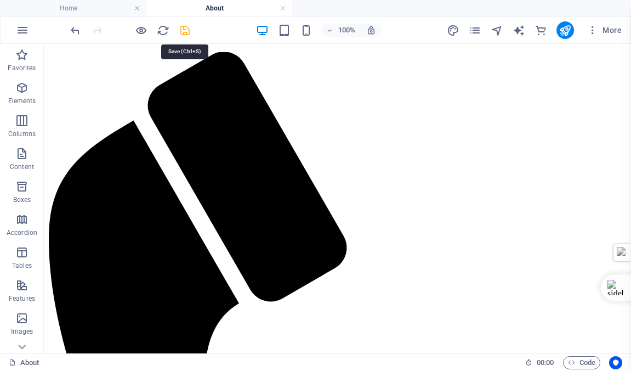
click at [184, 30] on icon "save" at bounding box center [185, 30] width 13 height 13
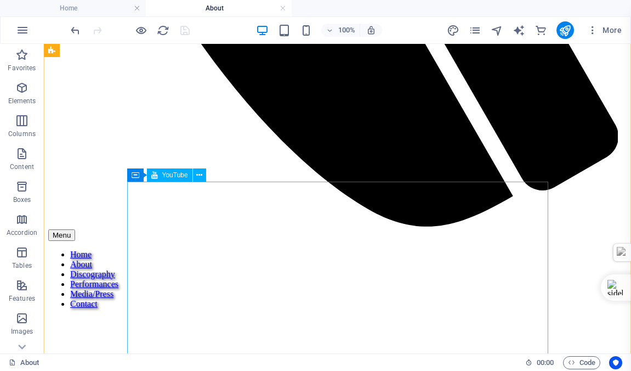
scroll to position [619, 0]
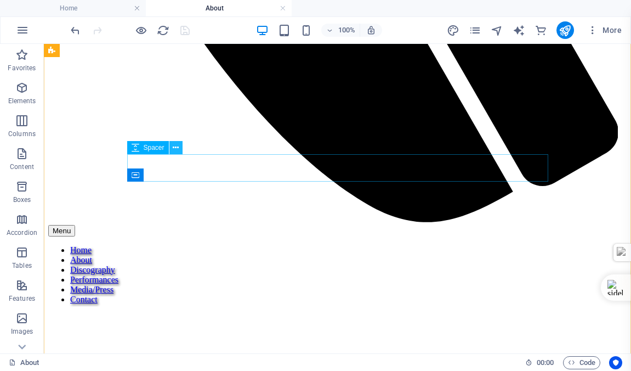
click at [175, 146] on icon at bounding box center [176, 148] width 6 height 12
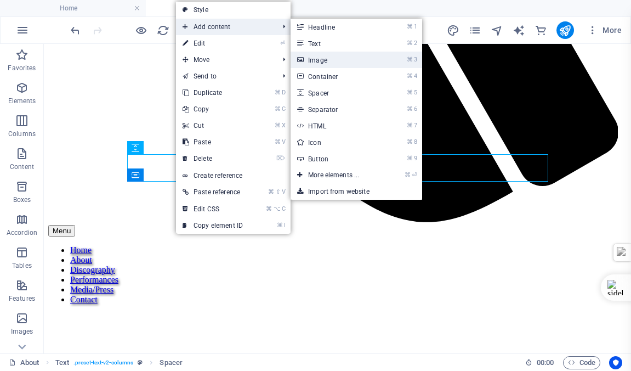
click at [323, 60] on link "⌘ 3 Image" at bounding box center [336, 60] width 90 height 16
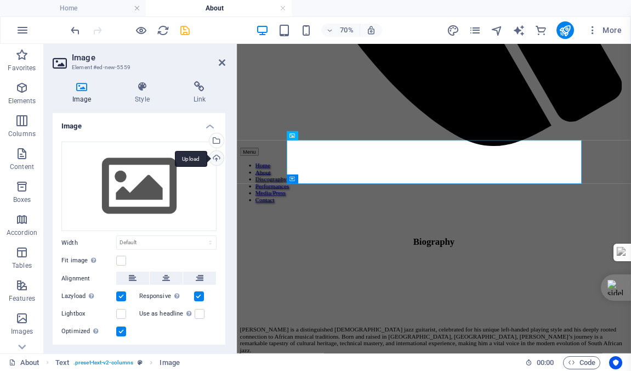
click at [214, 157] on div "Upload" at bounding box center [215, 159] width 16 height 16
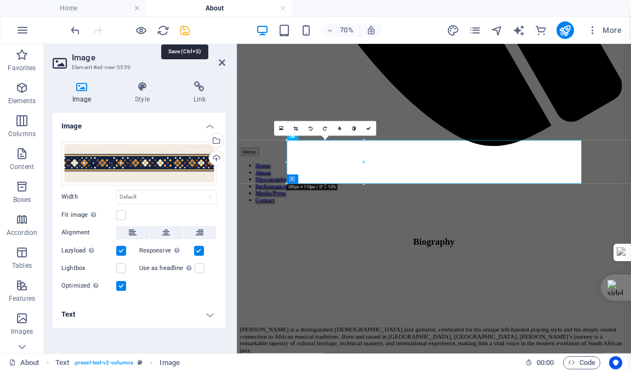
click at [184, 30] on icon "save" at bounding box center [185, 30] width 13 height 13
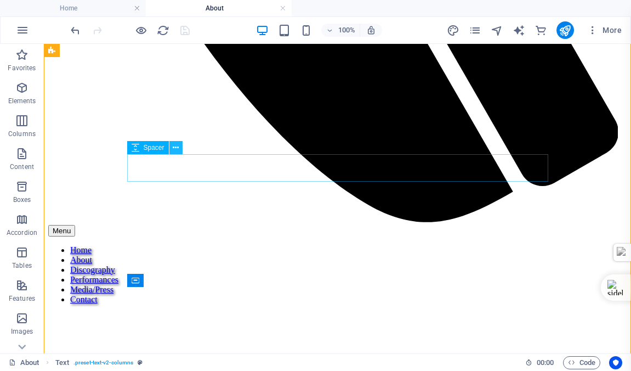
click at [176, 146] on icon at bounding box center [176, 148] width 6 height 12
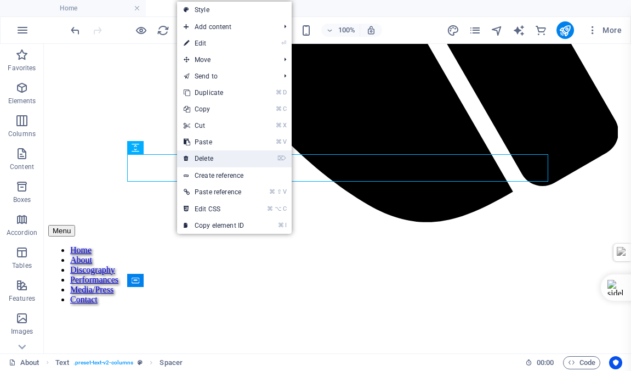
click at [201, 157] on link "⌦ Delete" at bounding box center [213, 158] width 73 height 16
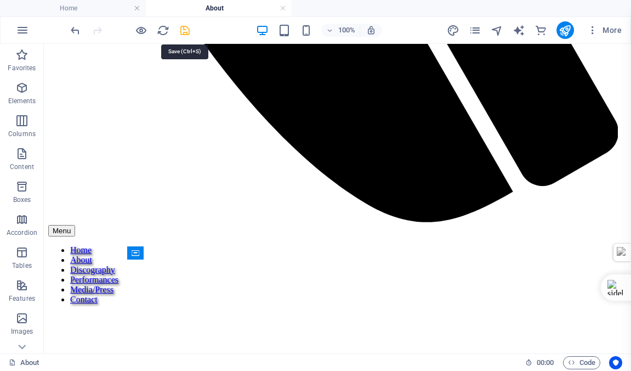
click at [184, 30] on icon "save" at bounding box center [185, 30] width 13 height 13
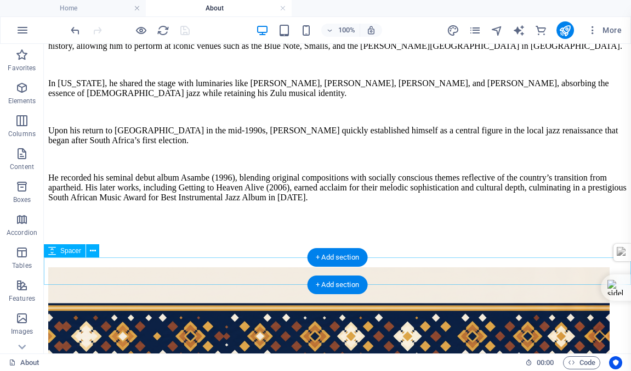
scroll to position [1518, 0]
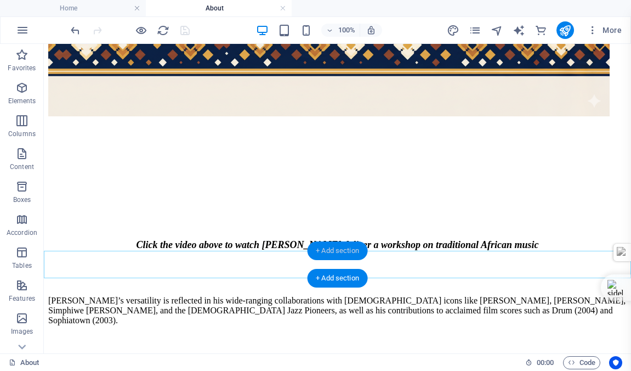
click at [338, 249] on div "+ Add section" at bounding box center [337, 250] width 61 height 19
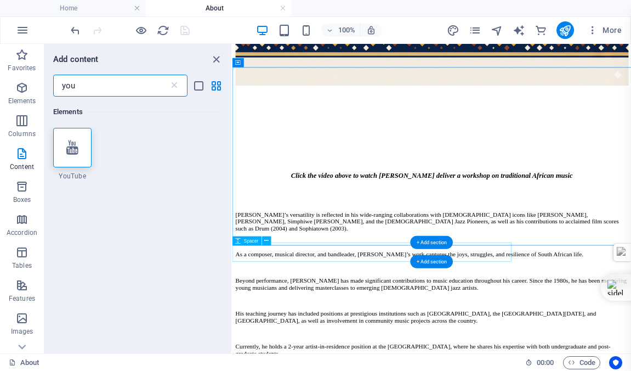
scroll to position [1437, 0]
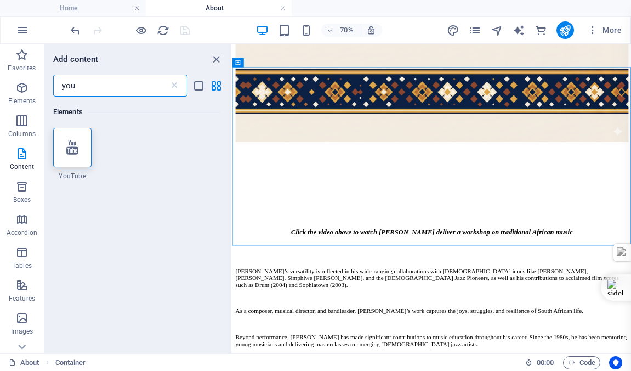
click at [83, 86] on input "you" at bounding box center [111, 86] width 116 height 22
type input "y"
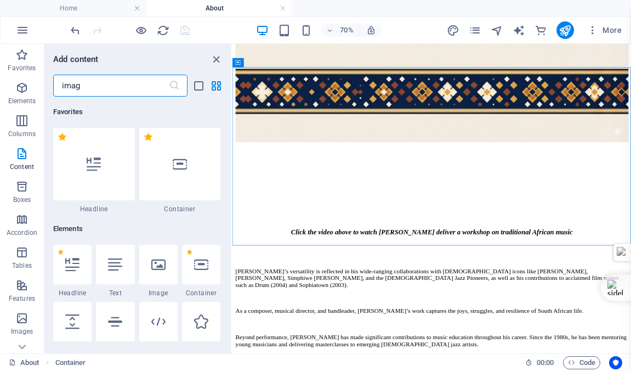
type input "image"
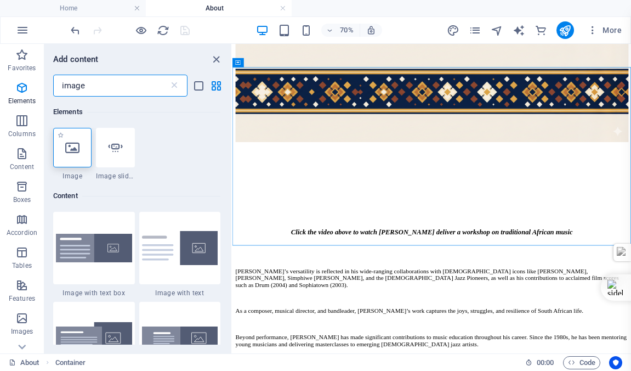
click at [72, 149] on icon at bounding box center [72, 147] width 14 height 14
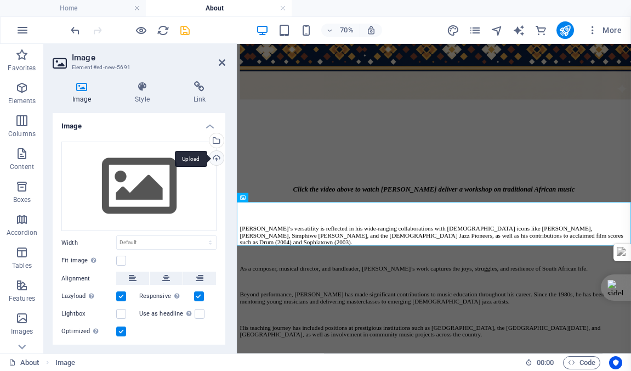
click at [215, 158] on div "Upload" at bounding box center [215, 159] width 16 height 16
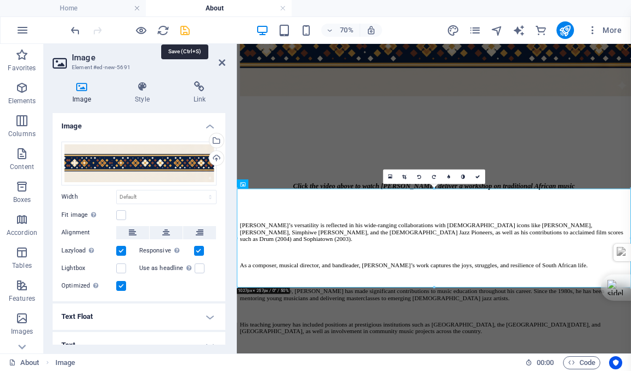
scroll to position [1518, 0]
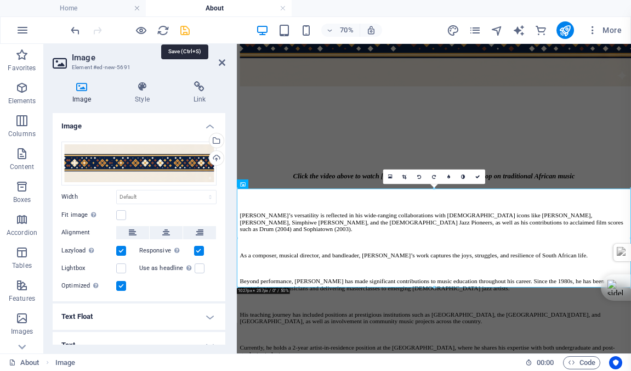
click at [184, 31] on icon "save" at bounding box center [185, 30] width 13 height 13
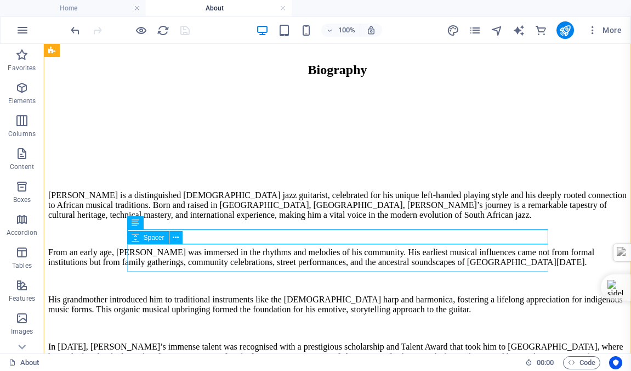
scroll to position [913, 0]
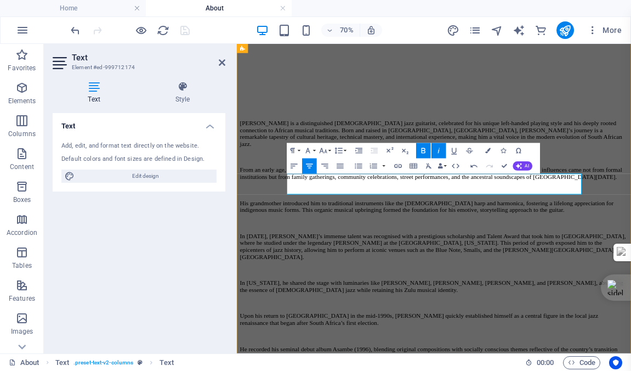
drag, startPoint x: 630, startPoint y: 252, endPoint x: 420, endPoint y: 237, distance: 210.6
copy div "Click the video above to watch Bheki Khoza deliver a workshop on traditional Af…"
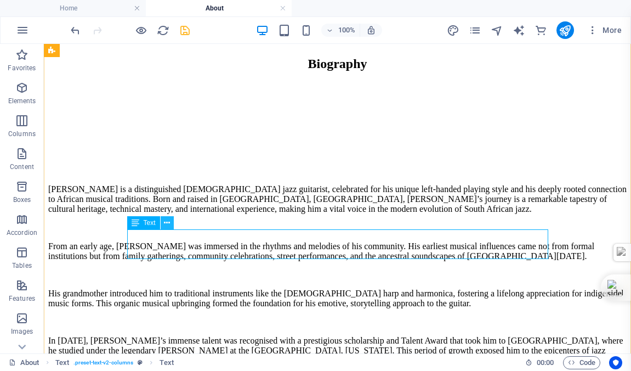
click at [167, 222] on icon at bounding box center [167, 223] width 6 height 12
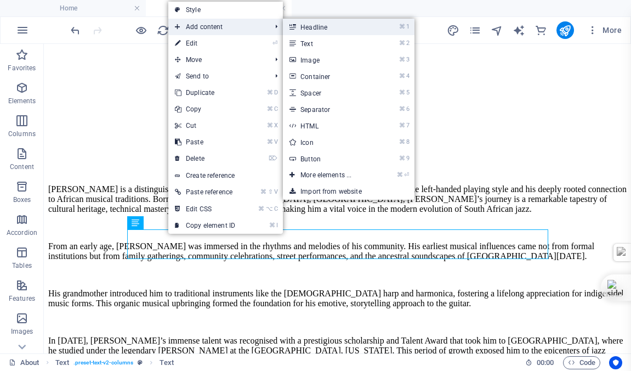
click at [315, 27] on link "⌘ 1 Headline" at bounding box center [328, 27] width 90 height 16
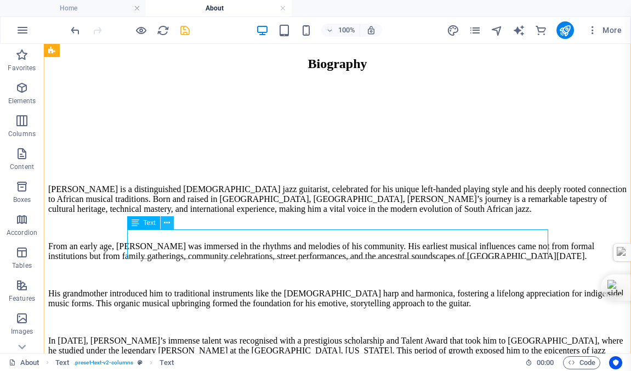
click at [165, 222] on icon at bounding box center [167, 223] width 6 height 12
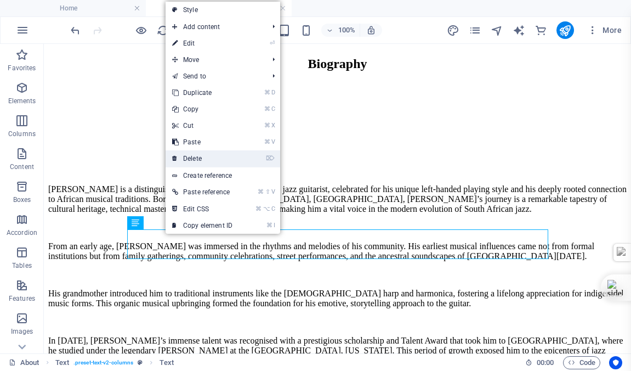
click at [196, 158] on link "⌦ Delete" at bounding box center [202, 158] width 73 height 16
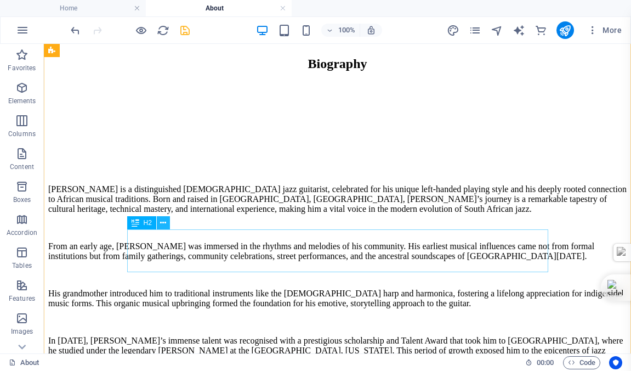
click at [163, 221] on icon at bounding box center [163, 223] width 6 height 12
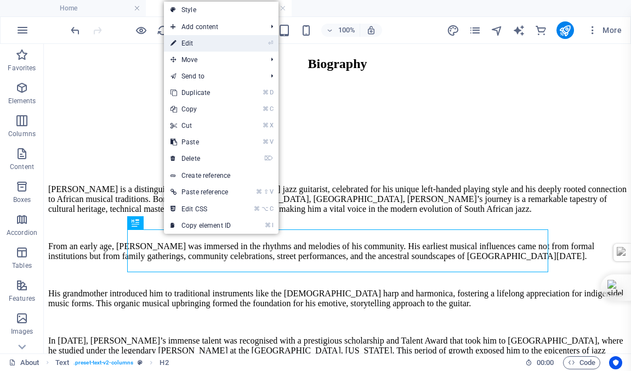
click at [188, 44] on link "⏎ Edit" at bounding box center [200, 43] width 73 height 16
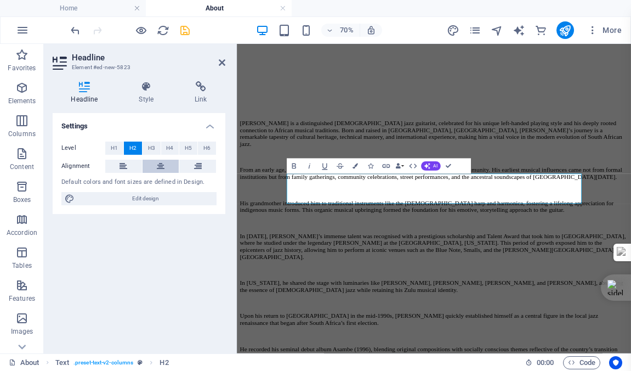
click at [162, 166] on icon at bounding box center [161, 166] width 8 height 13
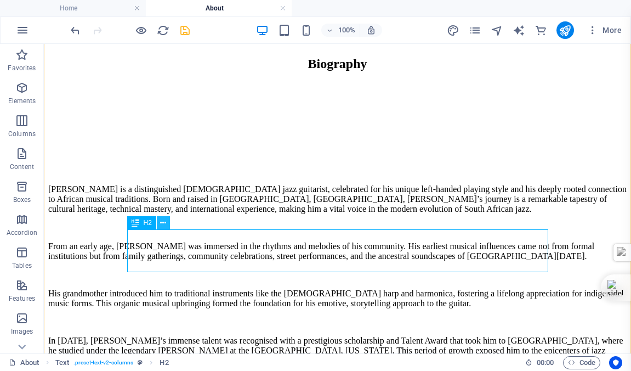
click at [163, 221] on icon at bounding box center [163, 223] width 6 height 12
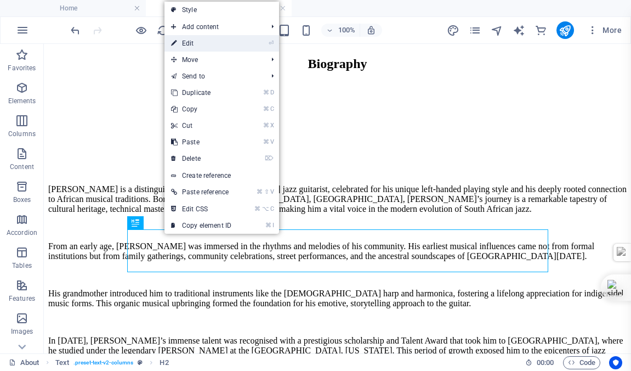
click at [196, 44] on link "⏎ Edit" at bounding box center [201, 43] width 73 height 16
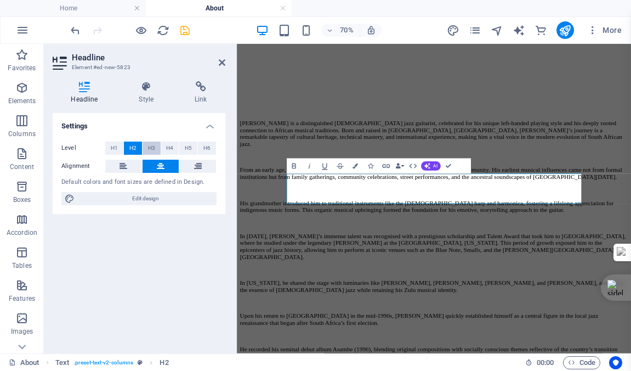
click at [151, 146] on span "H3" at bounding box center [151, 147] width 7 height 13
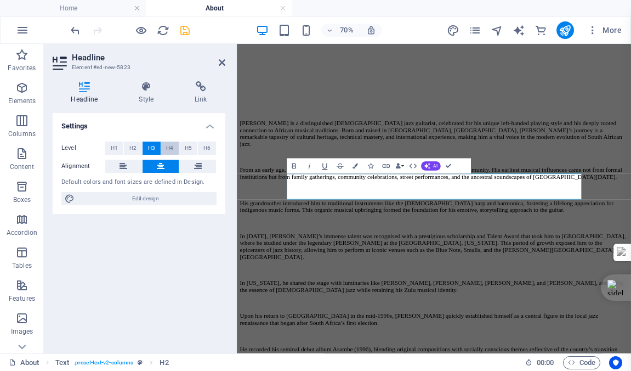
click at [167, 146] on span "H4" at bounding box center [169, 147] width 7 height 13
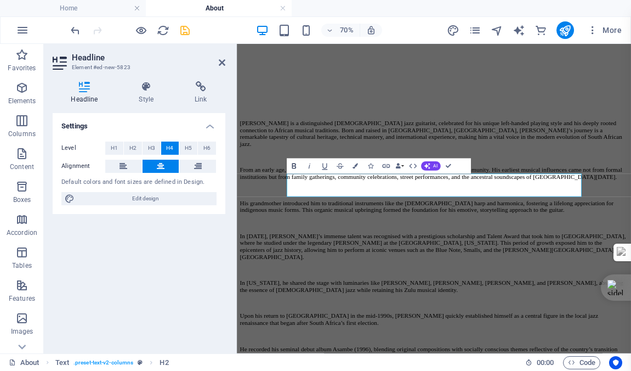
click at [294, 165] on icon "button" at bounding box center [294, 165] width 9 height 9
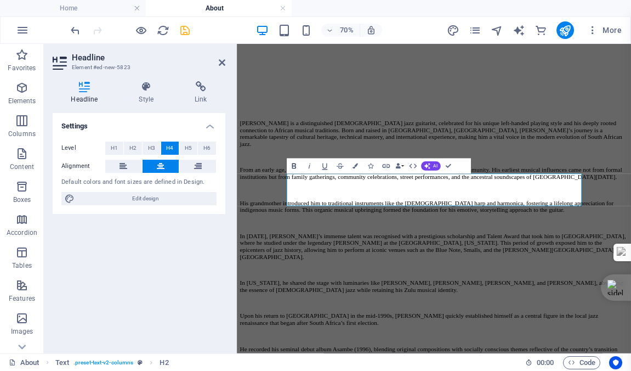
click at [294, 165] on icon "button" at bounding box center [294, 165] width 9 height 9
click at [113, 145] on span "H1" at bounding box center [114, 147] width 7 height 13
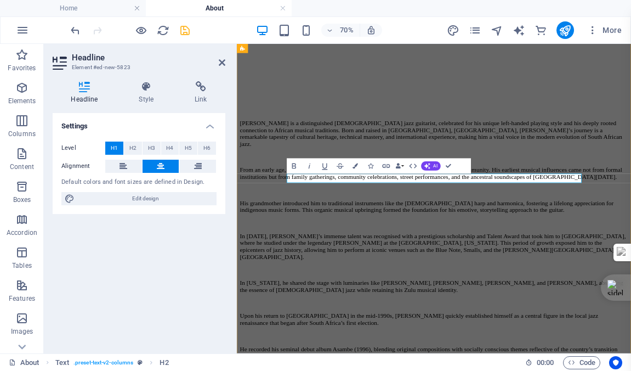
click at [131, 146] on span "H2" at bounding box center [132, 147] width 7 height 13
click at [114, 145] on span "H1" at bounding box center [114, 147] width 7 height 13
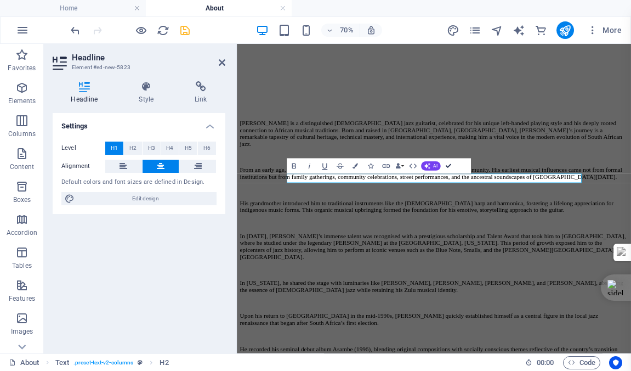
click at [114, 148] on span "H1" at bounding box center [114, 147] width 7 height 13
click at [152, 148] on span "H3" at bounding box center [151, 147] width 7 height 13
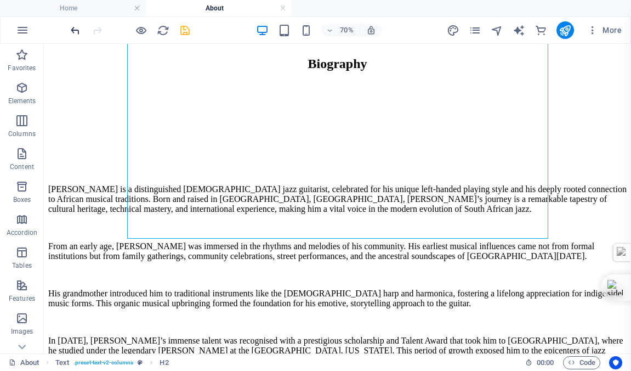
scroll to position [876, 0]
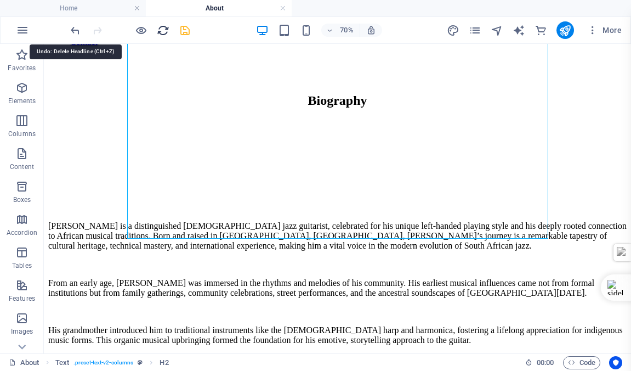
click at [182, 31] on icon "save" at bounding box center [185, 30] width 13 height 13
click at [74, 30] on icon "undo" at bounding box center [75, 30] width 13 height 13
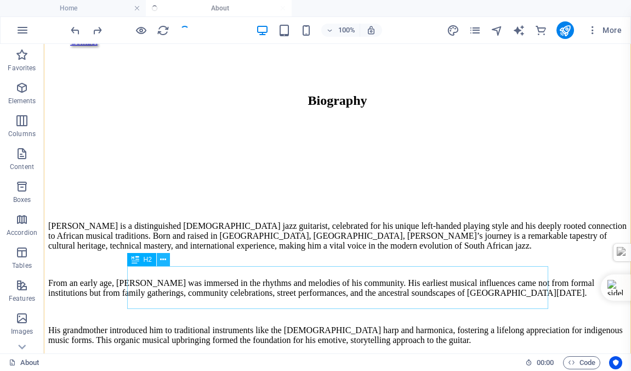
click at [165, 259] on icon at bounding box center [163, 260] width 6 height 12
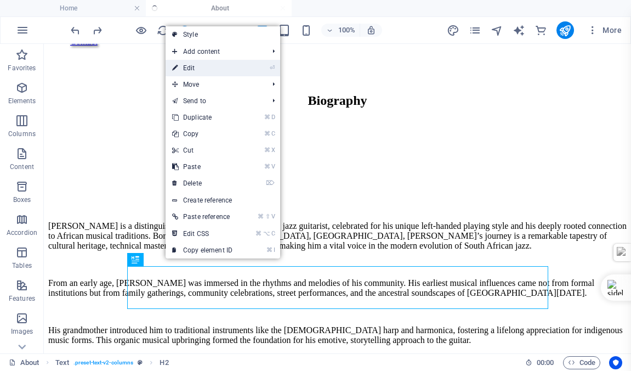
click at [192, 67] on link "⏎ Edit" at bounding box center [202, 68] width 73 height 16
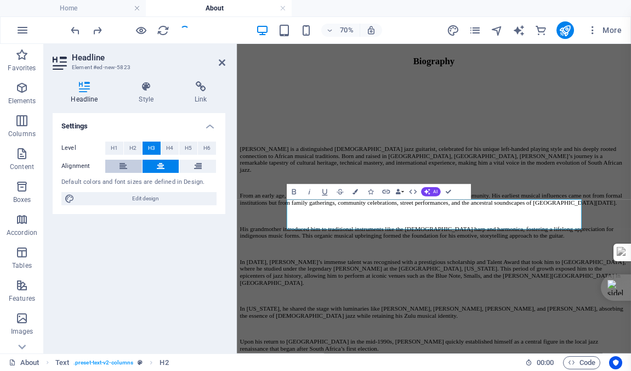
click at [122, 166] on icon at bounding box center [124, 166] width 8 height 13
click at [160, 162] on icon at bounding box center [161, 166] width 8 height 13
click at [113, 147] on span "H1" at bounding box center [114, 147] width 7 height 13
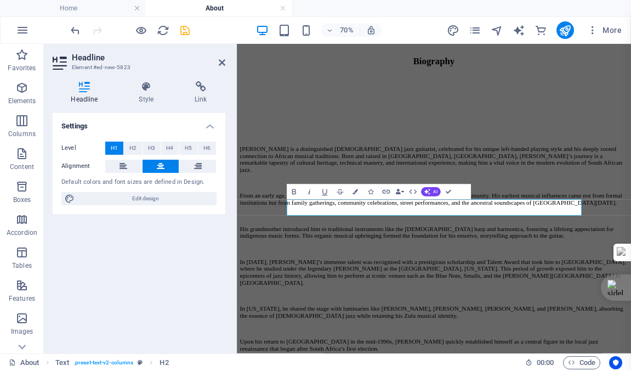
click at [308, 192] on icon "button" at bounding box center [309, 191] width 9 height 9
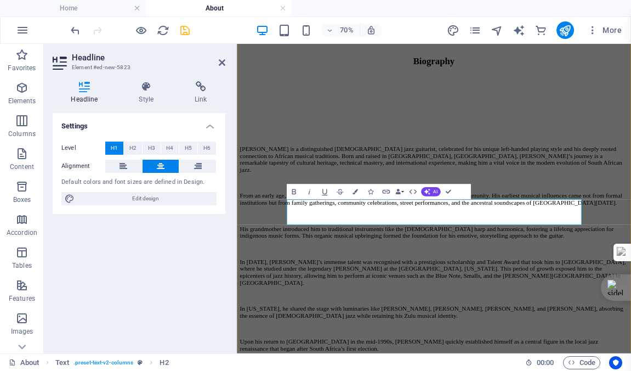
drag, startPoint x: 559, startPoint y: 296, endPoint x: 323, endPoint y: 285, distance: 236.0
click at [309, 191] on icon "button" at bounding box center [309, 191] width 9 height 9
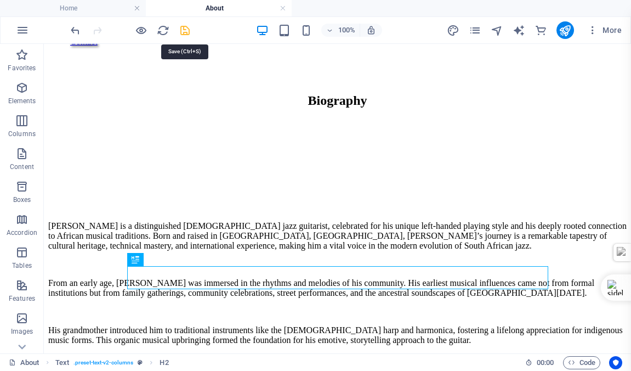
click at [185, 30] on icon "save" at bounding box center [185, 30] width 13 height 13
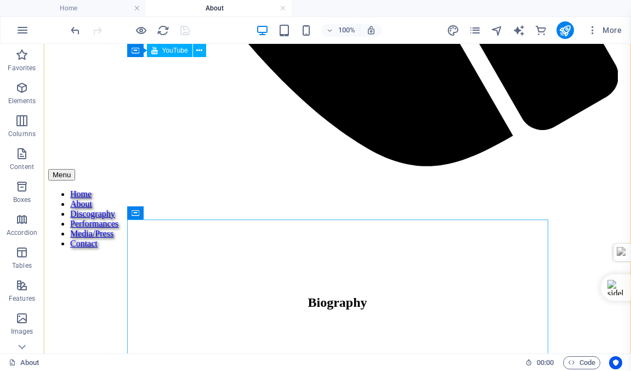
scroll to position [659, 0]
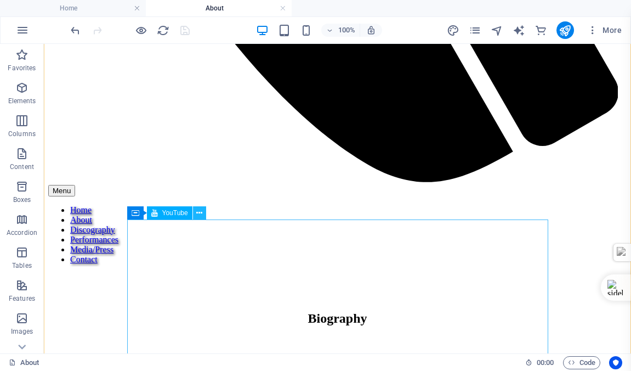
click at [199, 211] on icon at bounding box center [199, 213] width 6 height 12
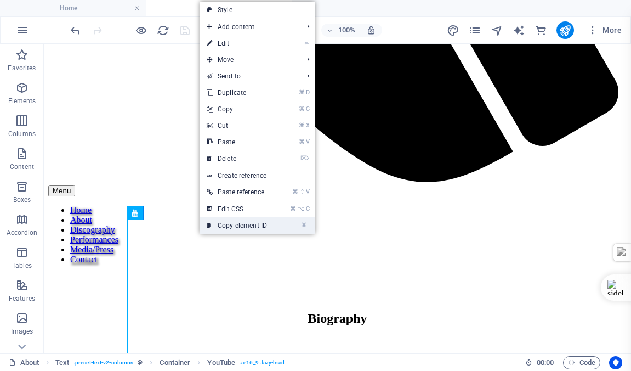
click at [234, 224] on link "⌘ I Copy element ID" at bounding box center [236, 225] width 73 height 16
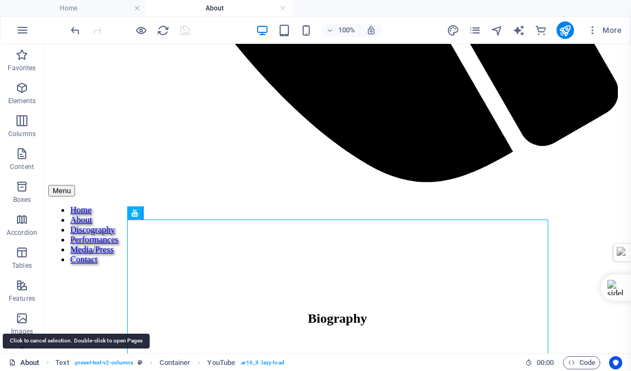
drag, startPoint x: 29, startPoint y: 362, endPoint x: 428, endPoint y: 222, distance: 423.4
click at [29, 362] on link "About" at bounding box center [24, 362] width 31 height 13
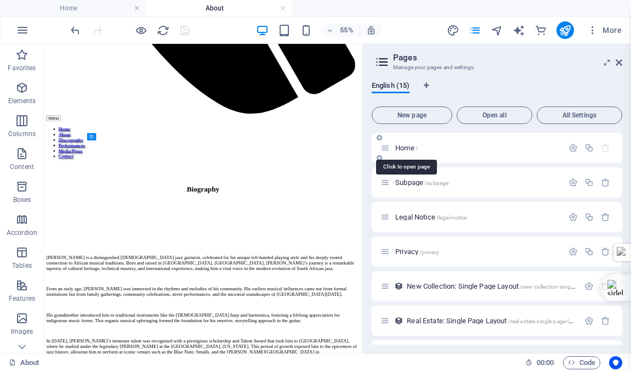
click at [405, 148] on span "Home /" at bounding box center [406, 148] width 22 height 8
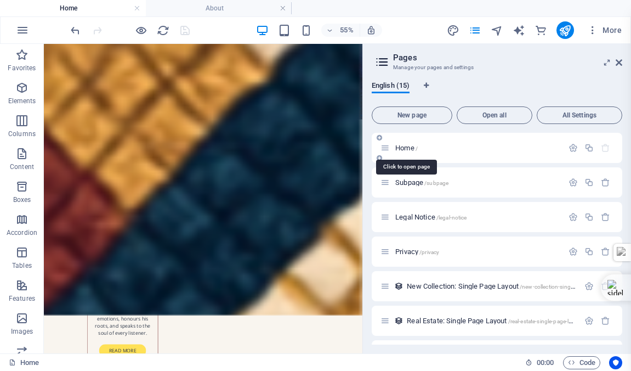
scroll to position [0, 0]
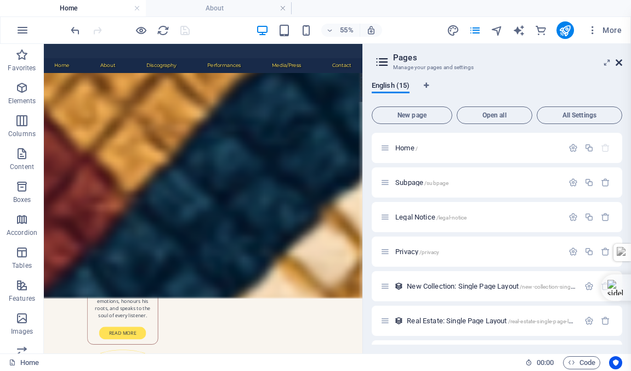
click at [619, 61] on icon at bounding box center [619, 62] width 7 height 9
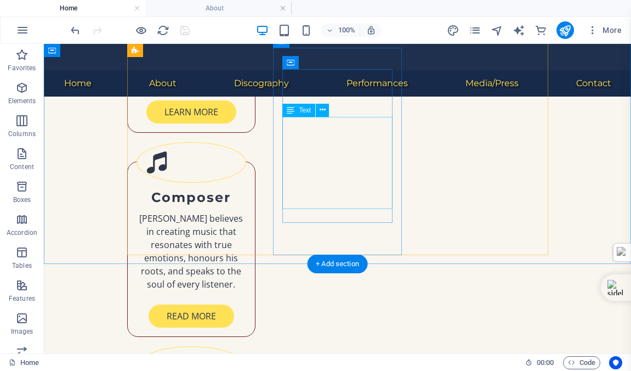
scroll to position [1054, 0]
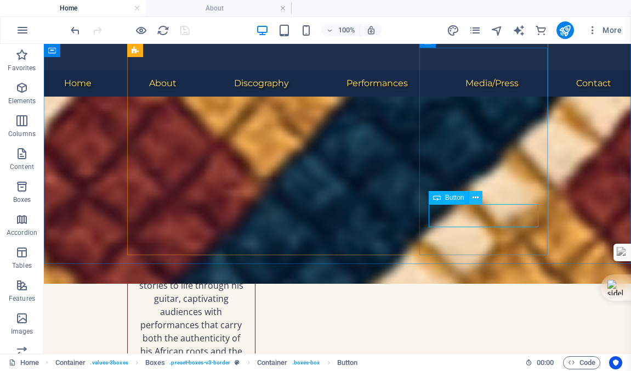
click at [477, 197] on icon at bounding box center [476, 198] width 6 height 12
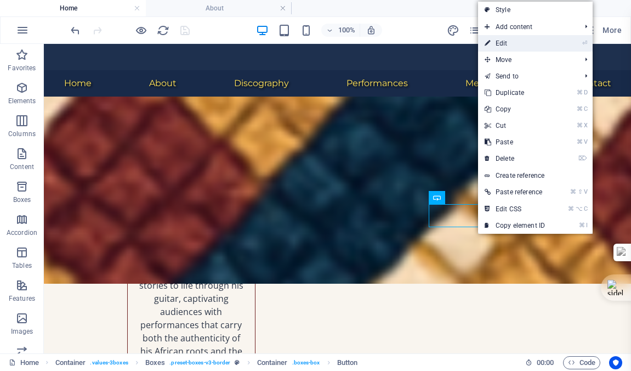
click at [508, 42] on link "⏎ Edit" at bounding box center [514, 43] width 73 height 16
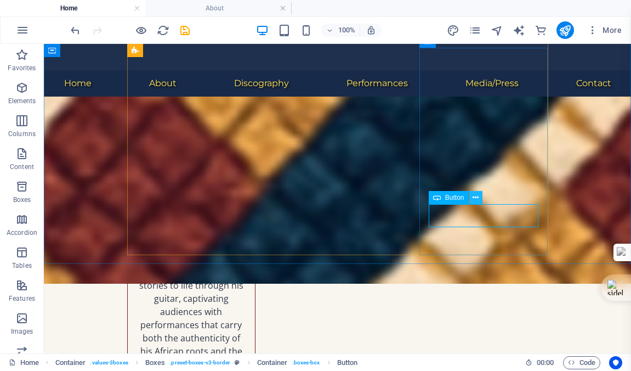
click at [476, 196] on icon at bounding box center [476, 198] width 6 height 12
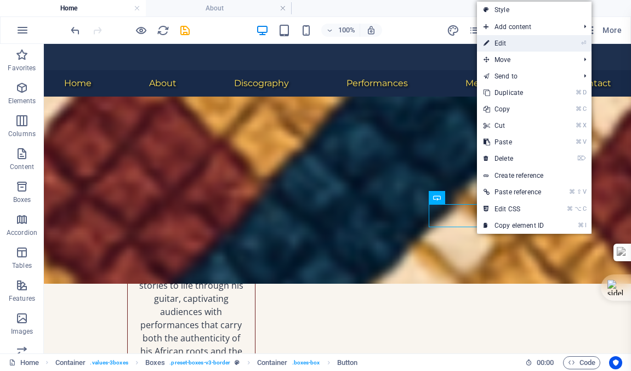
click at [504, 42] on link "⏎ Edit" at bounding box center [513, 43] width 73 height 16
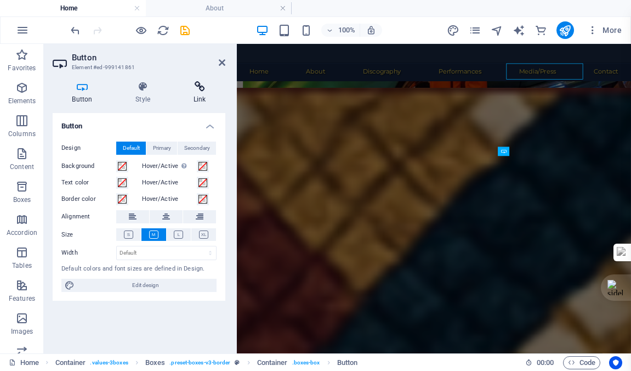
click at [197, 88] on icon at bounding box center [200, 86] width 52 height 11
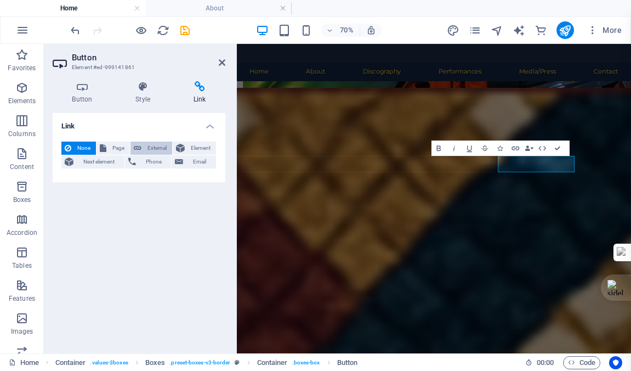
scroll to position [1186, 0]
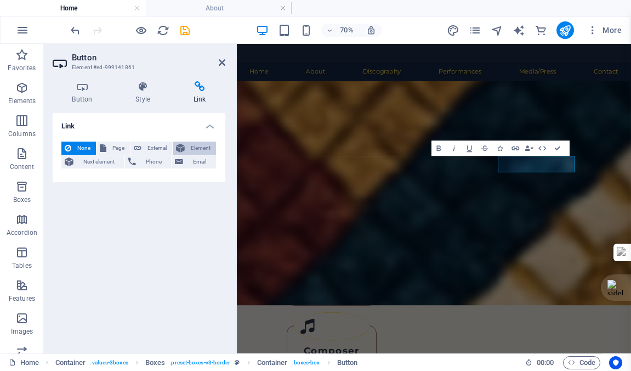
click at [202, 145] on span "Element" at bounding box center [200, 147] width 25 height 13
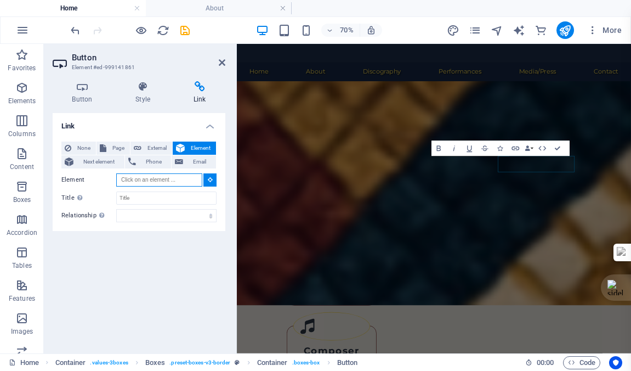
click at [169, 178] on input "Element" at bounding box center [159, 179] width 86 height 13
click at [151, 180] on input "Element" at bounding box center [159, 179] width 86 height 13
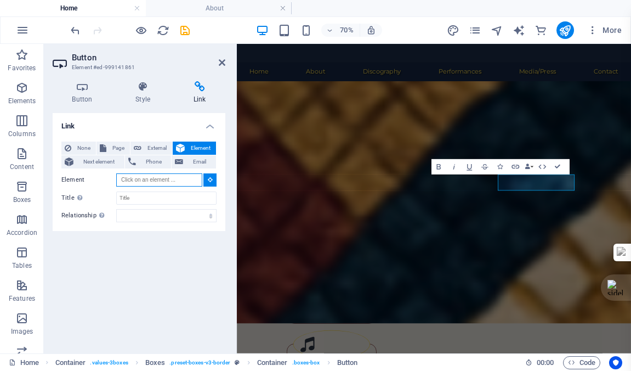
paste input "#ed-999694342"
type input "#ed-999694342"
click at [185, 29] on icon "save" at bounding box center [185, 30] width 13 height 13
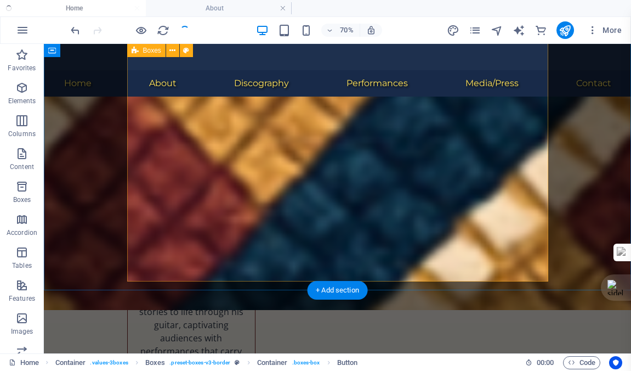
checkbox input "false"
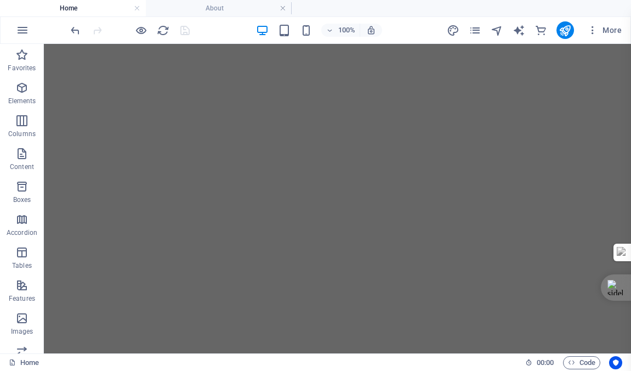
click at [185, 31] on div at bounding box center [130, 30] width 123 height 18
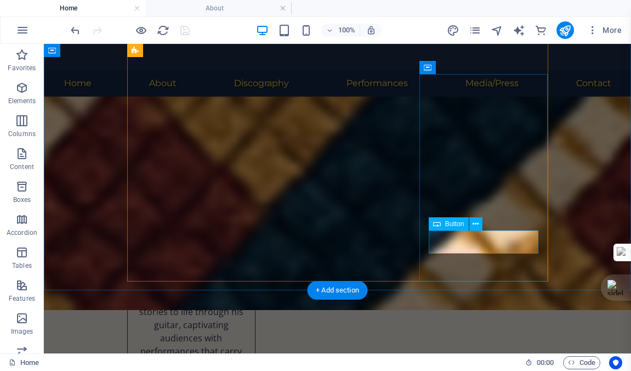
scroll to position [1028, 0]
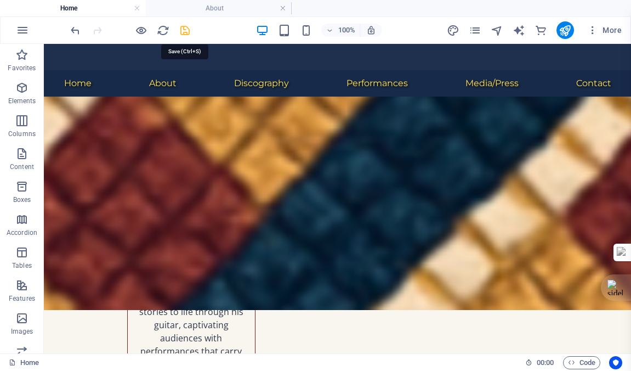
click at [188, 30] on icon "save" at bounding box center [185, 30] width 13 height 13
checkbox input "false"
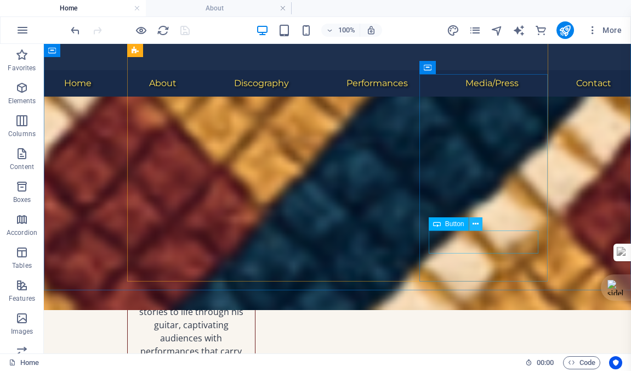
click at [475, 223] on icon at bounding box center [476, 224] width 6 height 12
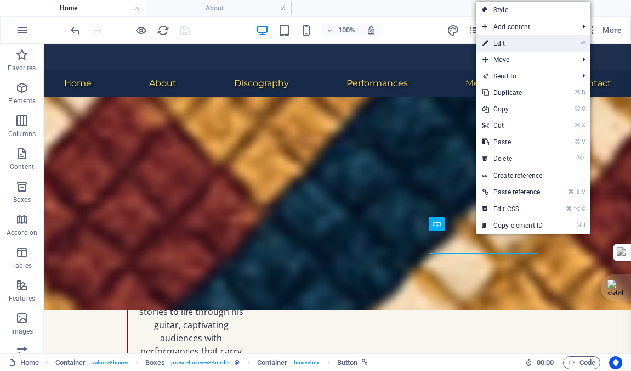
click at [501, 42] on link "⏎ Edit" at bounding box center [512, 43] width 73 height 16
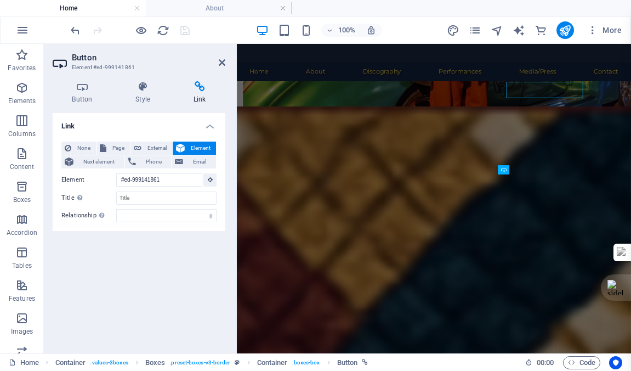
scroll to position [1160, 0]
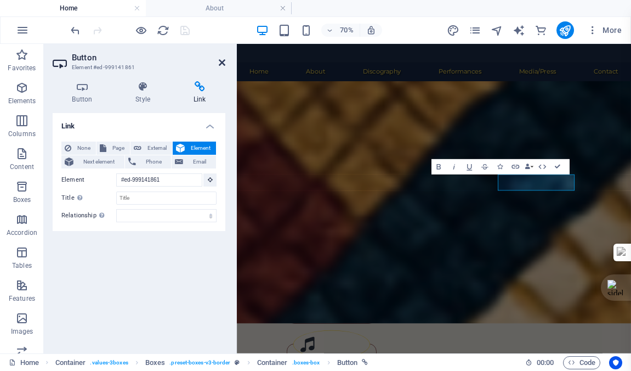
click at [223, 63] on icon at bounding box center [222, 62] width 7 height 9
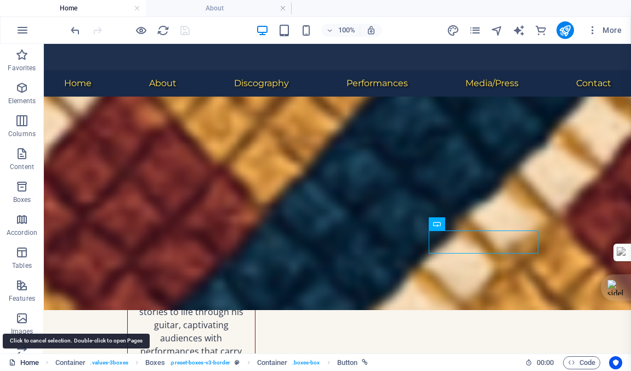
click at [30, 361] on link "Home" at bounding box center [24, 362] width 30 height 13
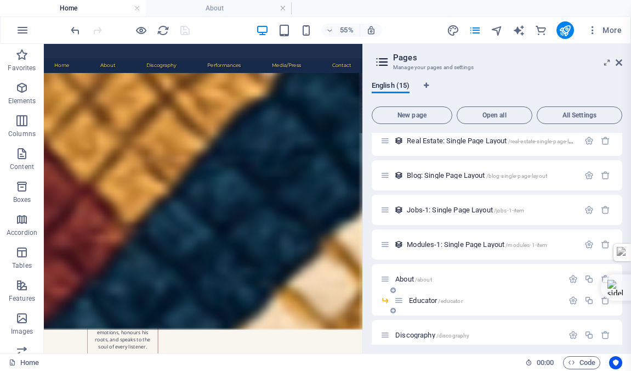
scroll to position [183, 0]
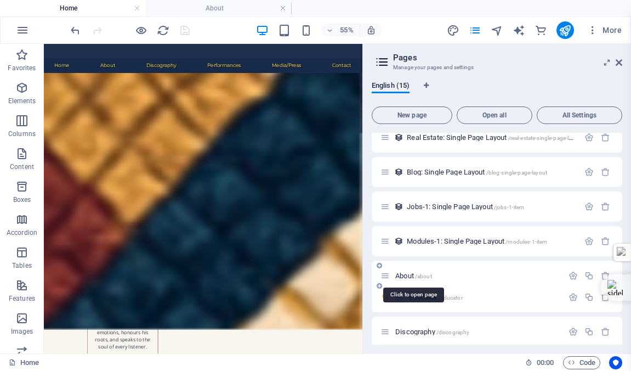
click at [415, 276] on span "About /about" at bounding box center [413, 275] width 37 height 8
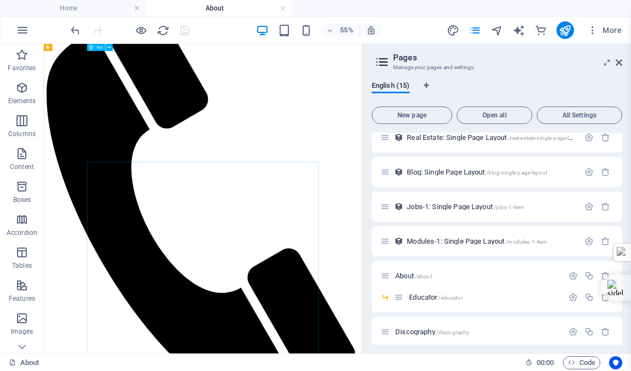
scroll to position [0, 0]
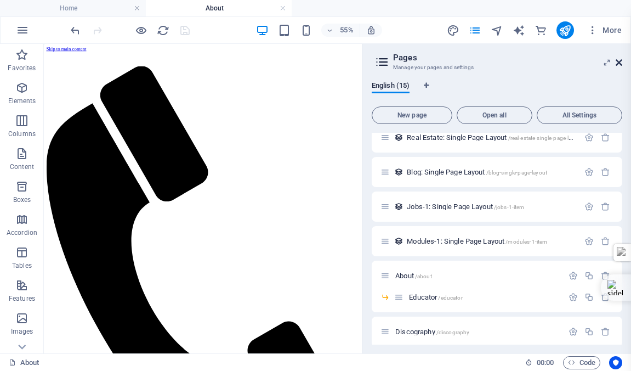
click at [619, 61] on icon at bounding box center [619, 62] width 7 height 9
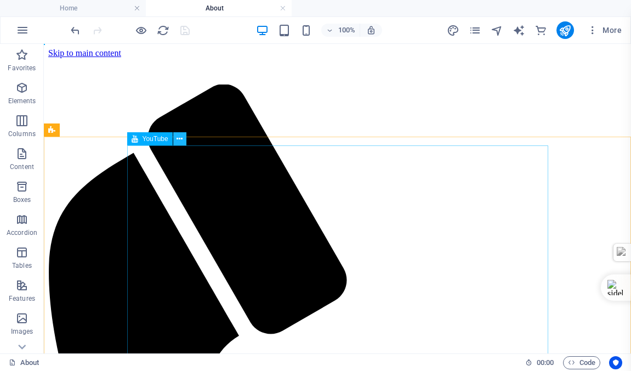
click at [178, 138] on icon at bounding box center [180, 139] width 6 height 12
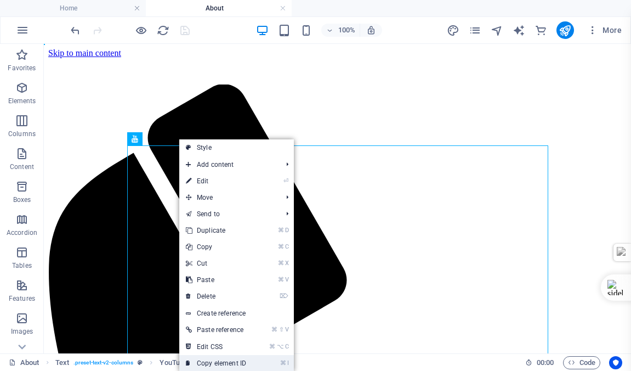
click at [203, 362] on link "⌘ I Copy element ID" at bounding box center [215, 363] width 73 height 16
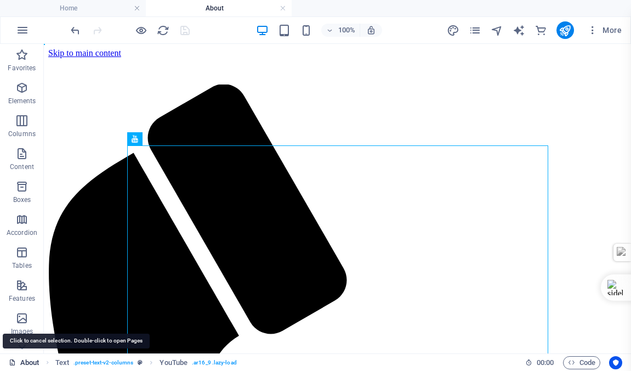
click at [26, 362] on link "About" at bounding box center [24, 362] width 31 height 13
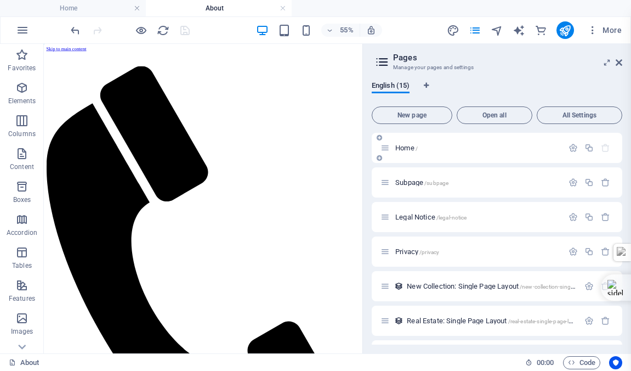
click at [423, 147] on p "Home /" at bounding box center [477, 147] width 165 height 7
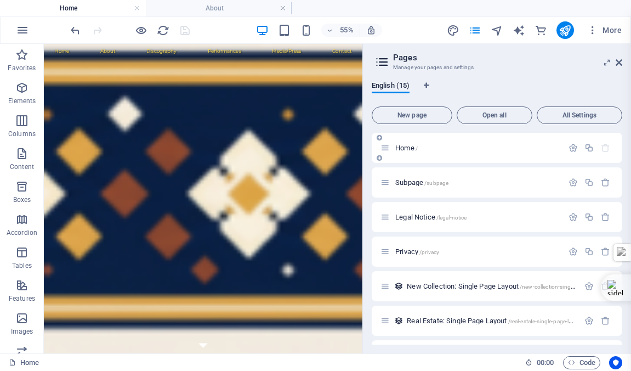
scroll to position [1280, 0]
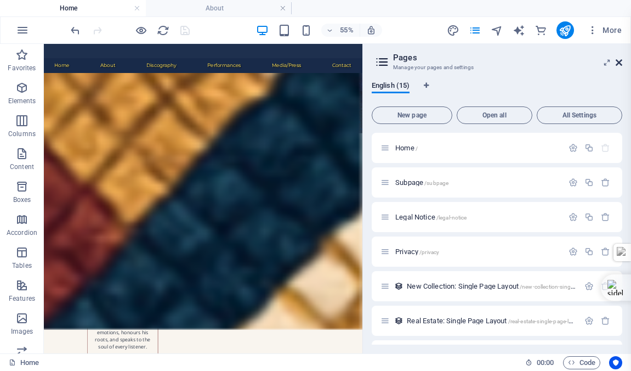
click at [620, 64] on icon at bounding box center [619, 62] width 7 height 9
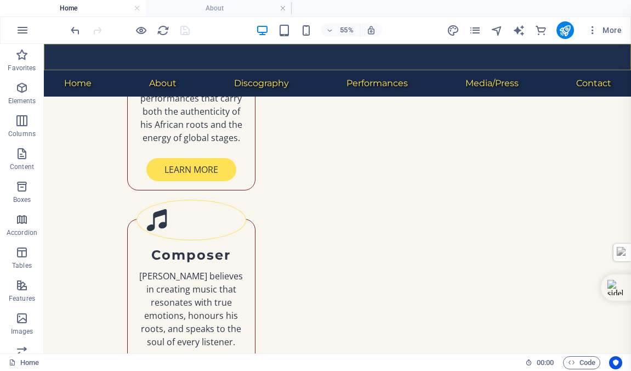
scroll to position [1028, 0]
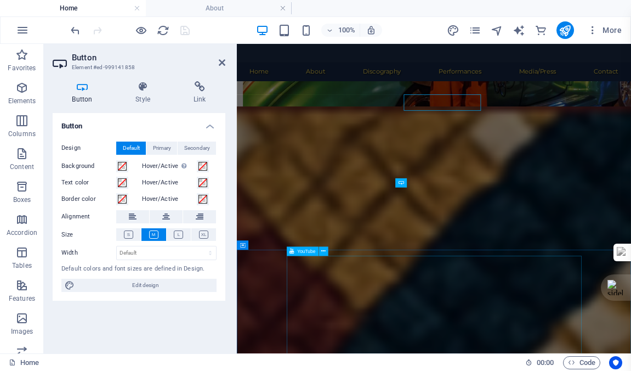
scroll to position [1160, 0]
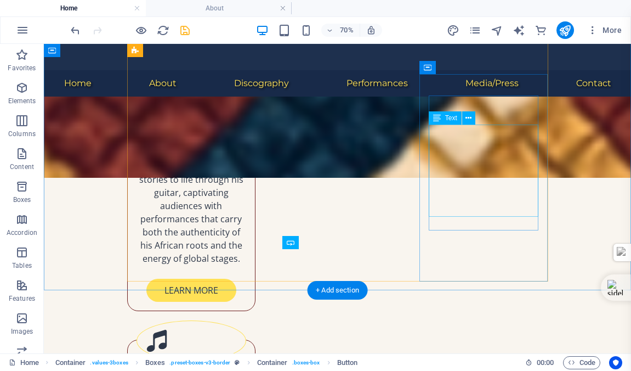
scroll to position [1028, 0]
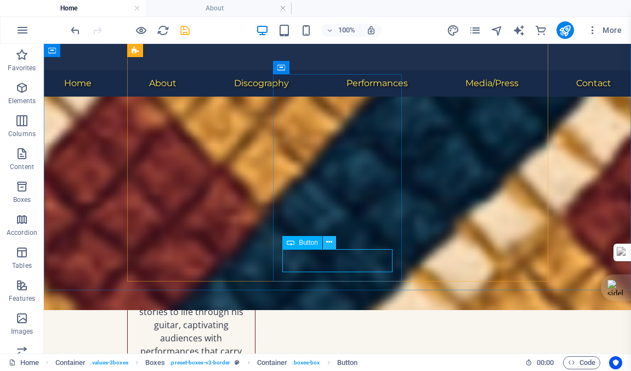
click at [330, 241] on icon at bounding box center [329, 242] width 6 height 12
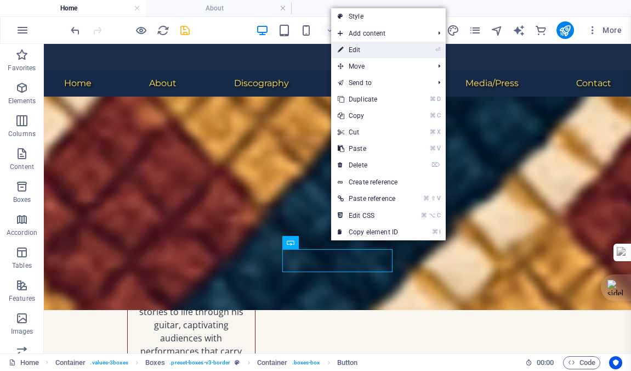
click at [354, 50] on link "⏎ Edit" at bounding box center [367, 50] width 73 height 16
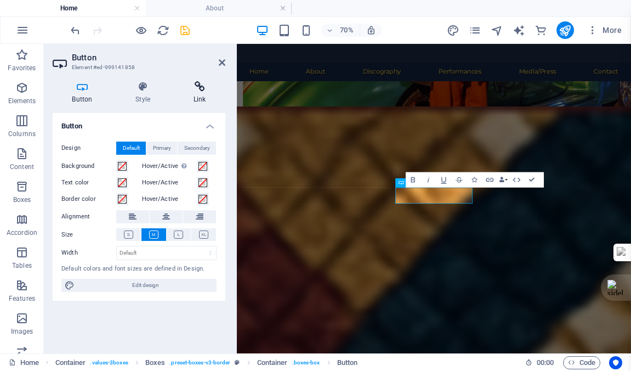
scroll to position [1160, 0]
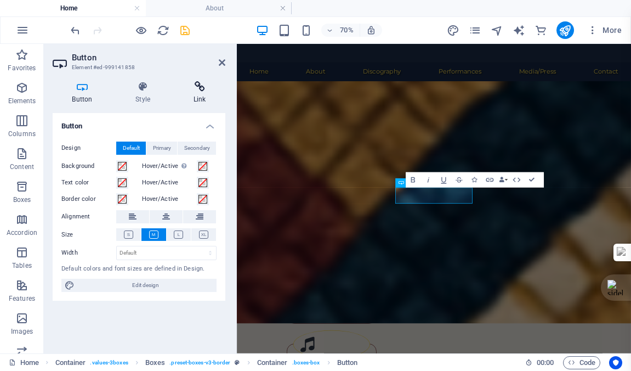
click at [201, 85] on icon at bounding box center [200, 86] width 52 height 11
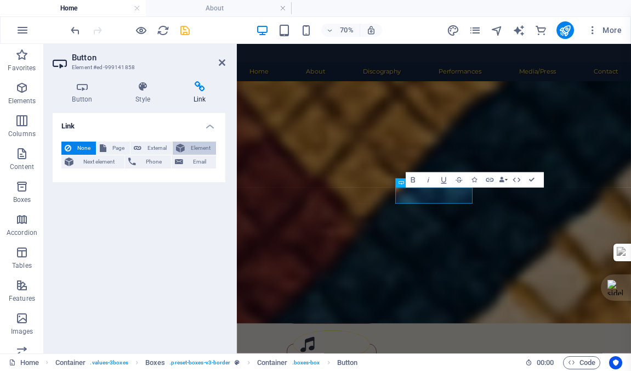
click at [196, 146] on span "Element" at bounding box center [200, 147] width 25 height 13
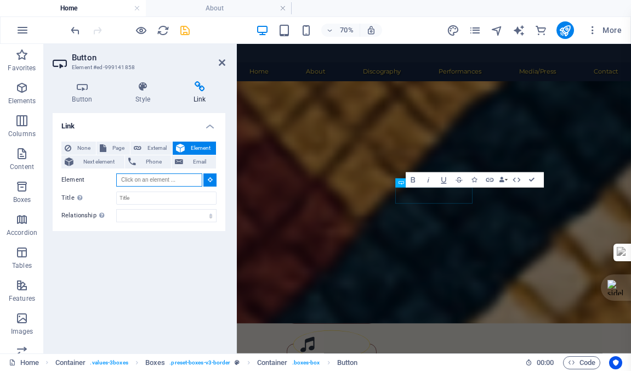
click at [157, 179] on input "Element" at bounding box center [159, 179] width 86 height 13
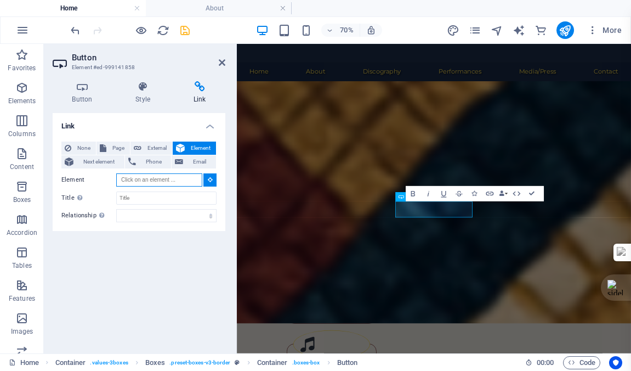
scroll to position [1133, 0]
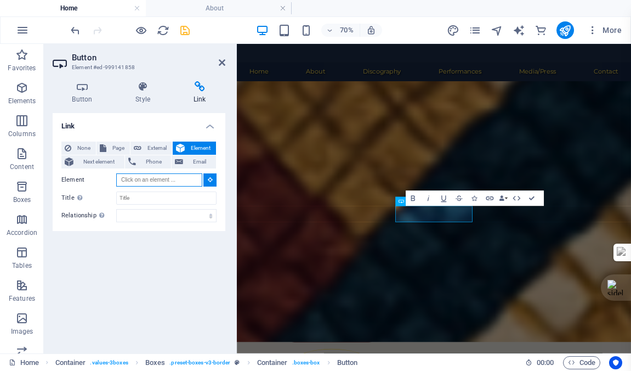
paste input "#ed-999683068"
type input "#ed-999683068"
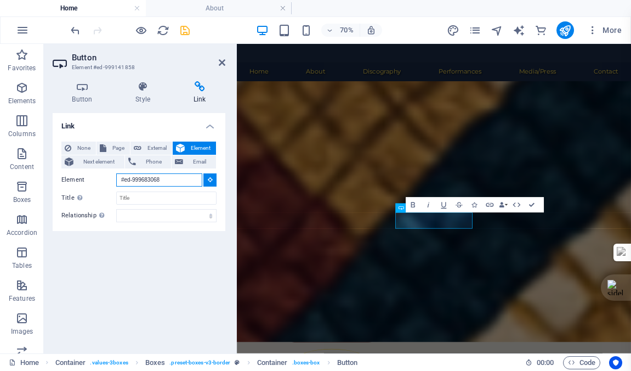
scroll to position [1107, 0]
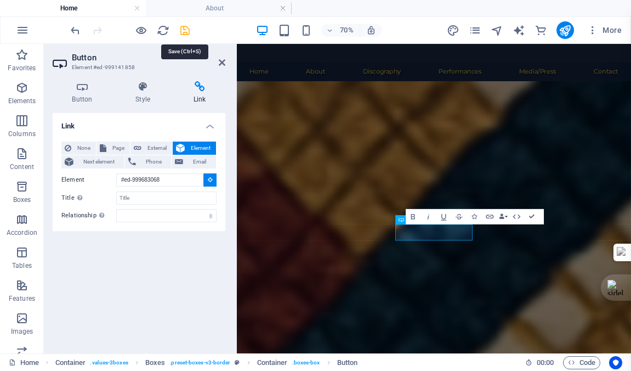
click at [185, 31] on icon "save" at bounding box center [185, 30] width 13 height 13
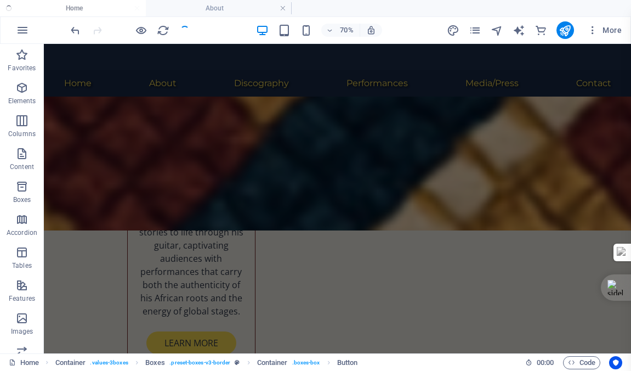
checkbox input "false"
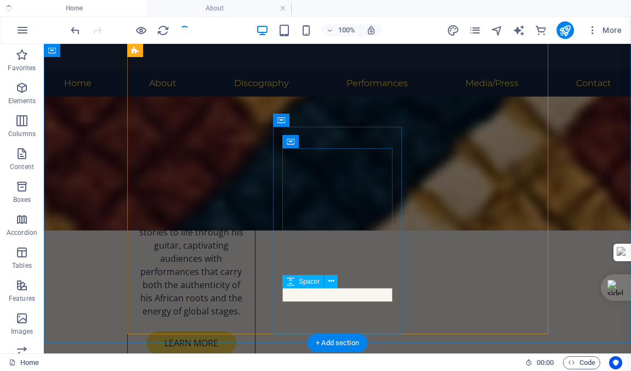
scroll to position [975, 0]
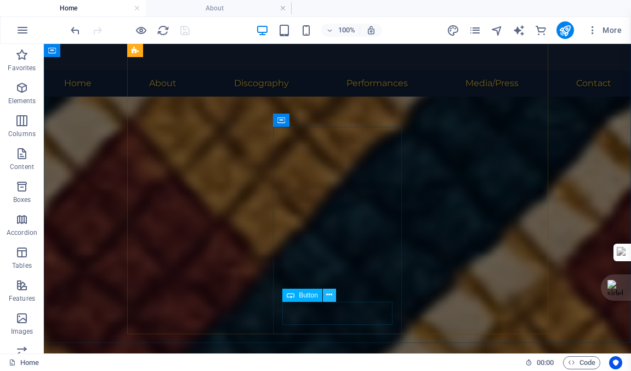
click at [330, 294] on icon at bounding box center [329, 295] width 6 height 12
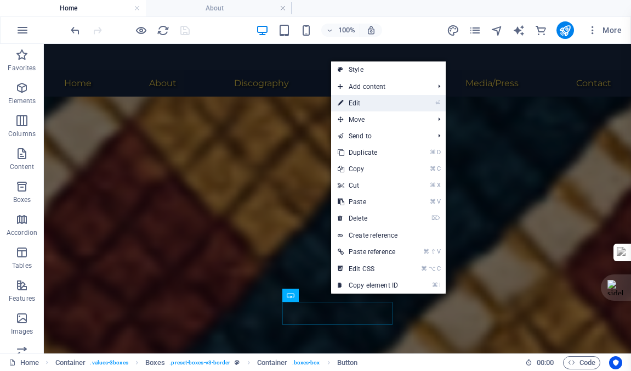
click at [358, 103] on link "⏎ Edit" at bounding box center [367, 103] width 73 height 16
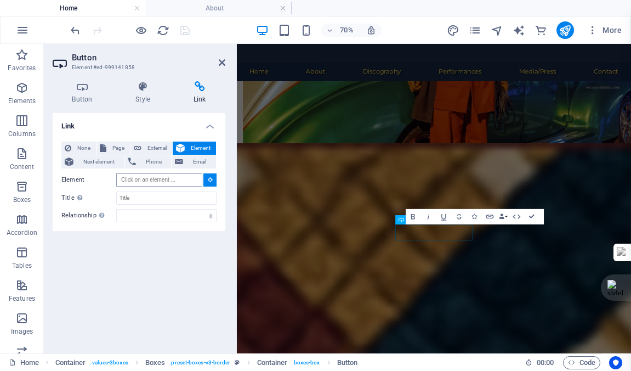
scroll to position [1107, 0]
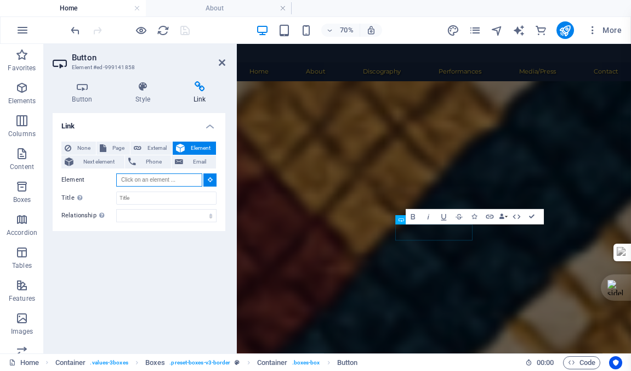
click at [165, 180] on input "Element" at bounding box center [159, 179] width 86 height 13
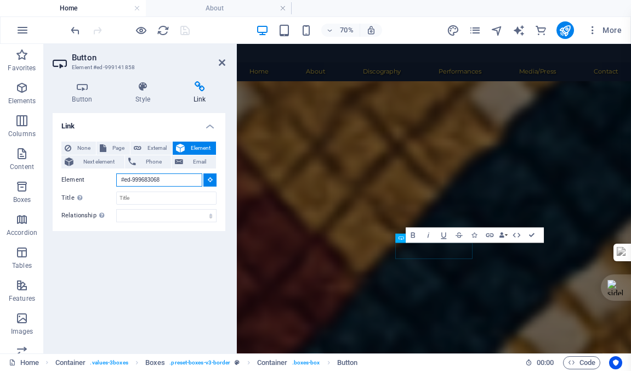
type input "#ed-999683068"
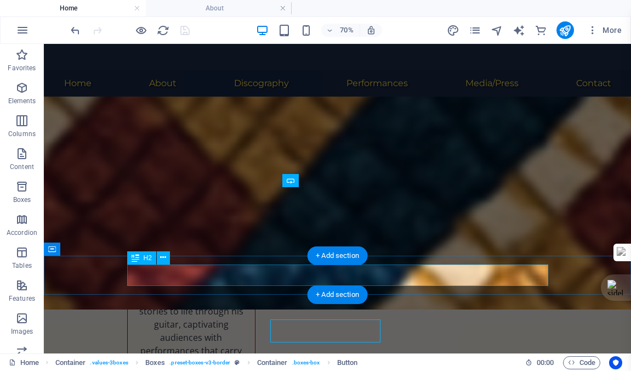
scroll to position [1090, 0]
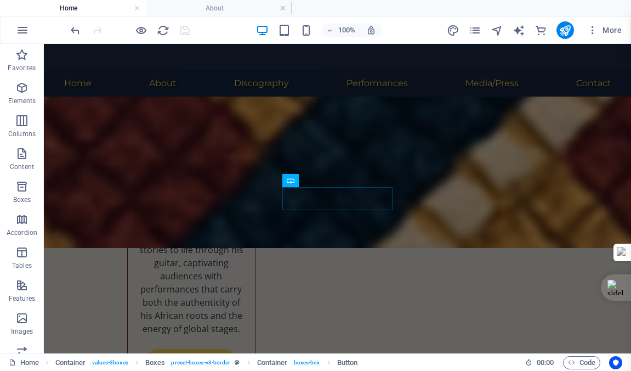
click at [184, 32] on div at bounding box center [130, 30] width 123 height 18
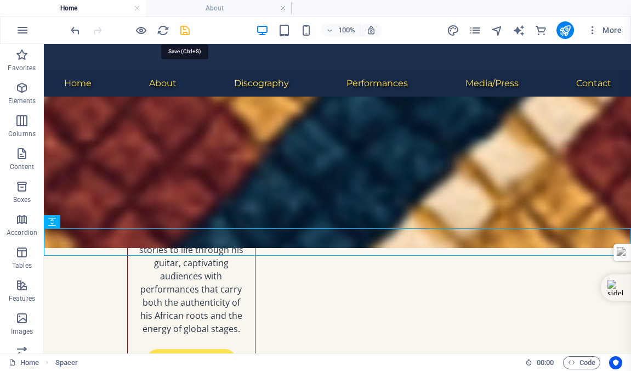
click at [185, 31] on icon "save" at bounding box center [185, 30] width 13 height 13
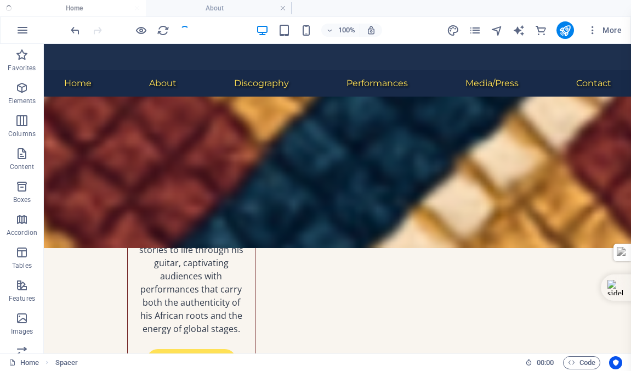
checkbox input "false"
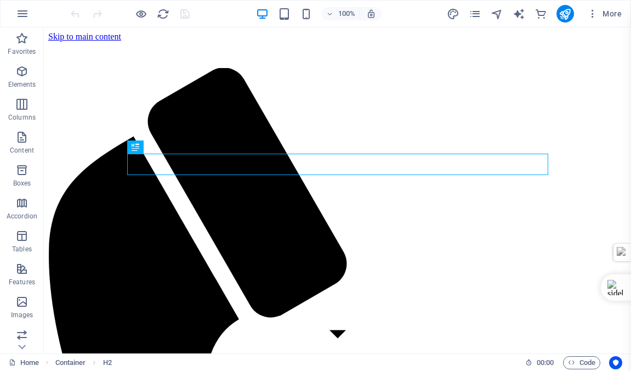
scroll to position [298, 0]
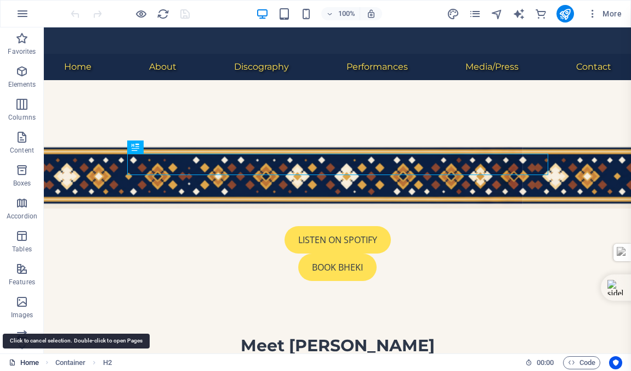
click at [29, 362] on link "Home" at bounding box center [24, 362] width 30 height 13
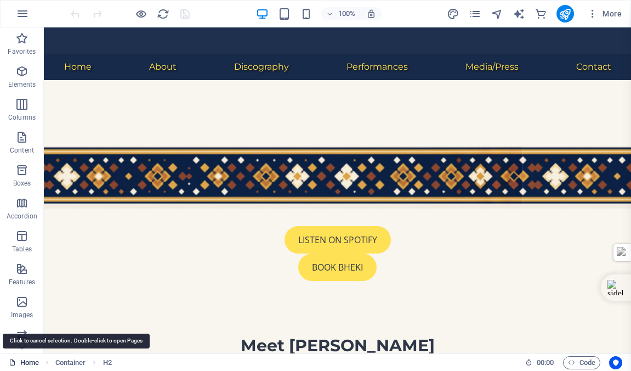
click at [29, 362] on link "Home" at bounding box center [24, 362] width 30 height 13
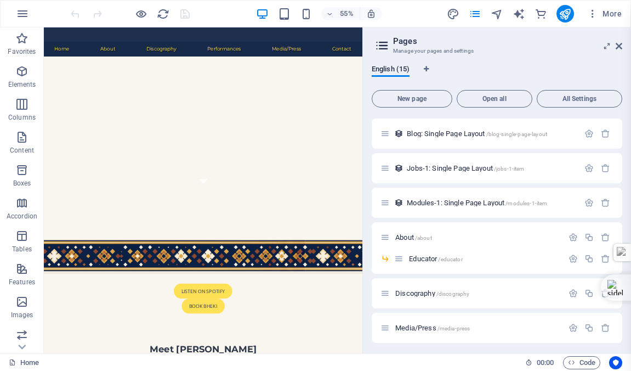
scroll to position [209, 0]
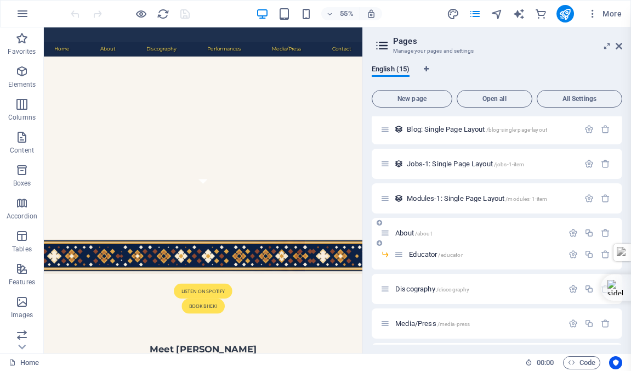
click at [407, 235] on span "About /about" at bounding box center [413, 233] width 37 height 8
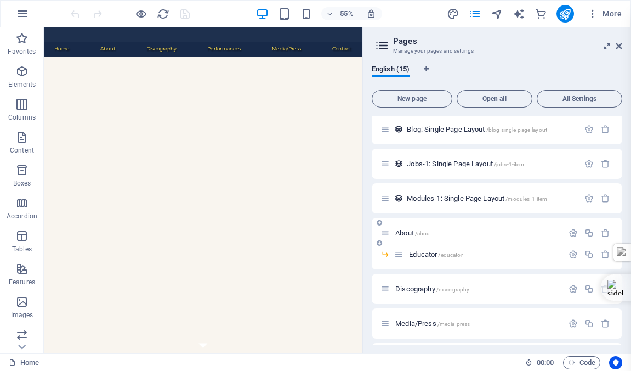
click at [407, 235] on div "About /about" at bounding box center [497, 233] width 251 height 30
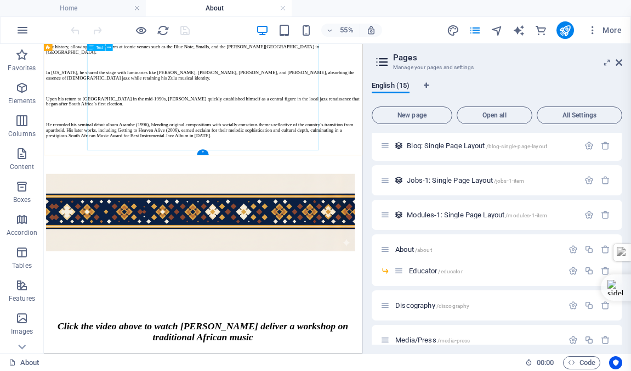
scroll to position [1211, 0]
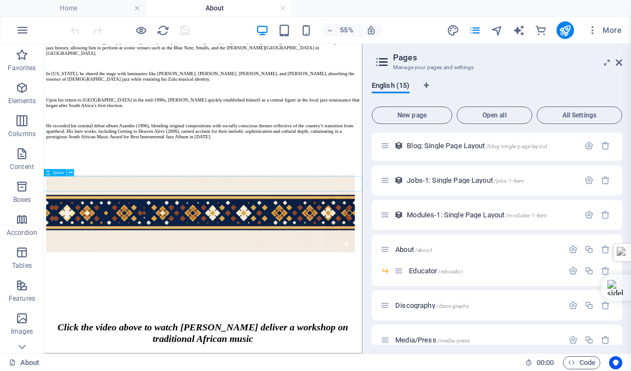
click at [71, 171] on icon at bounding box center [70, 172] width 3 height 7
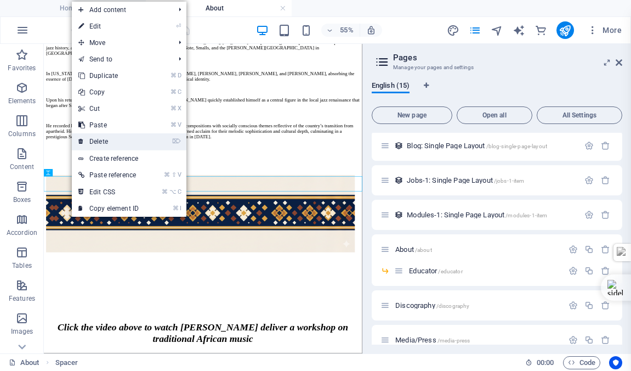
click at [100, 139] on link "⌦ Delete" at bounding box center [108, 141] width 73 height 16
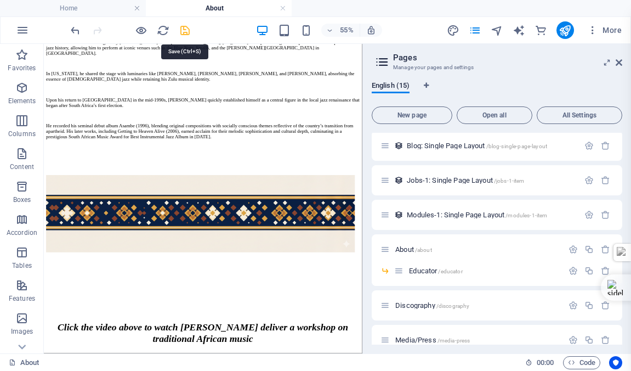
click at [183, 29] on icon "save" at bounding box center [185, 30] width 13 height 13
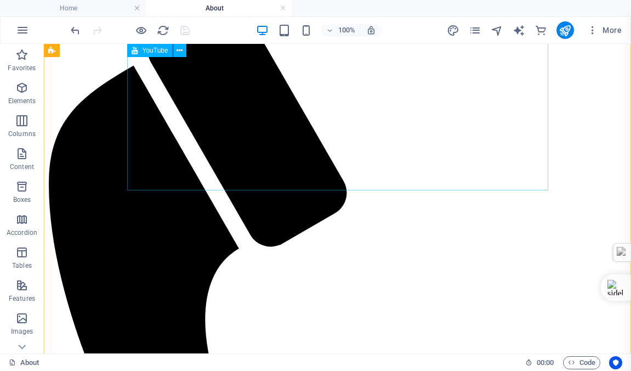
scroll to position [0, 0]
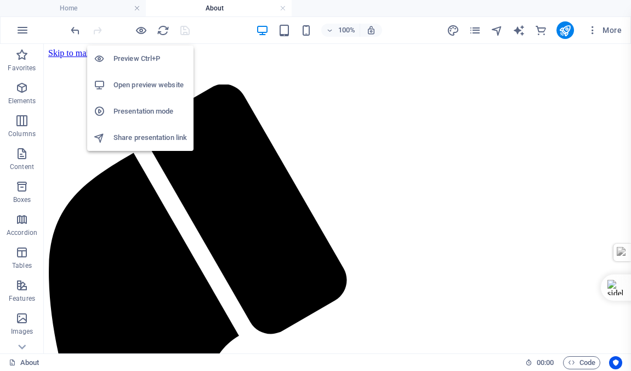
click at [148, 85] on h6 "Open preview website" at bounding box center [150, 84] width 73 height 13
